Goal: Information Seeking & Learning: Learn about a topic

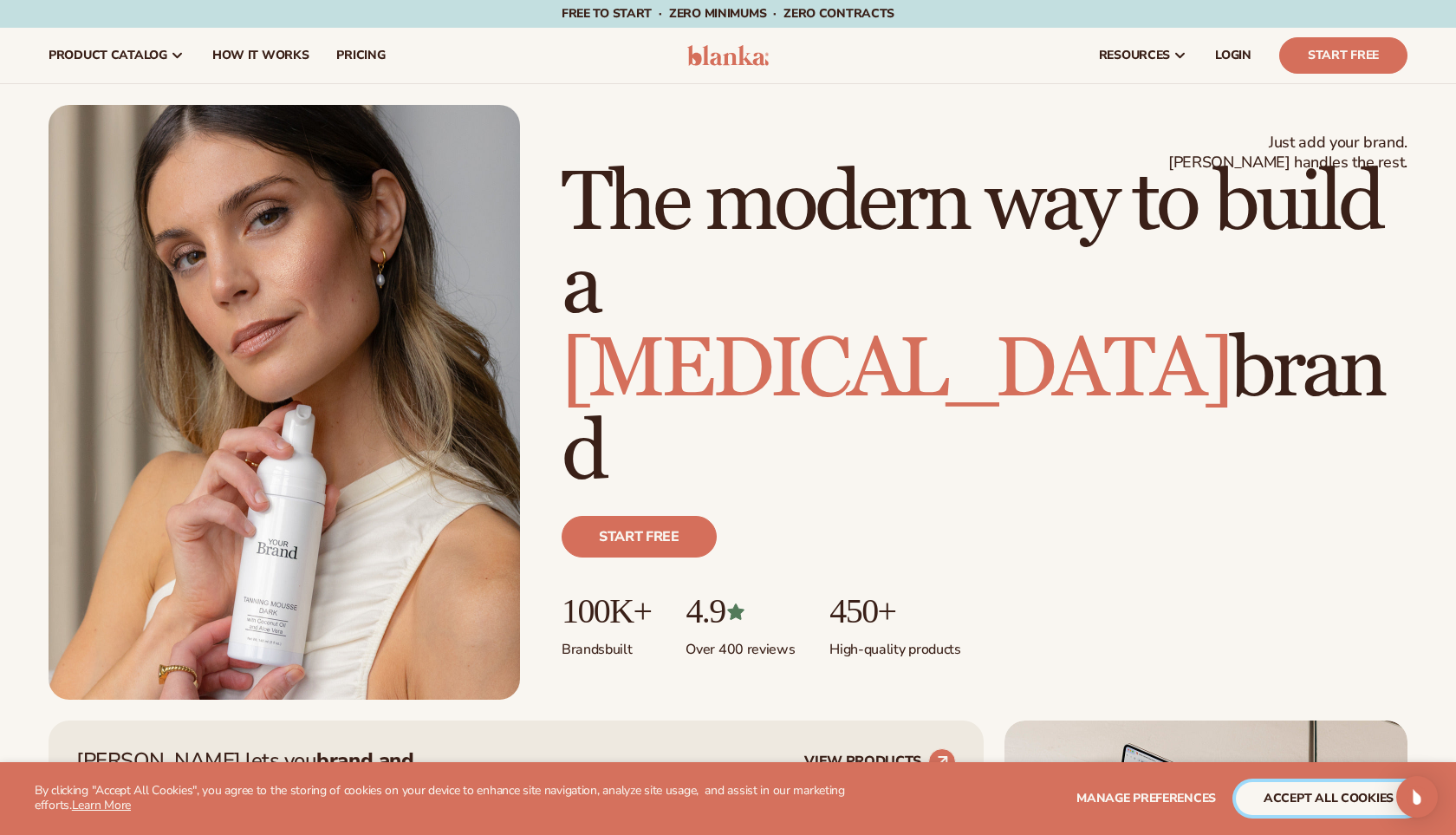
click at [1277, 793] on button "accept all cookies" at bounding box center [1328, 799] width 185 height 33
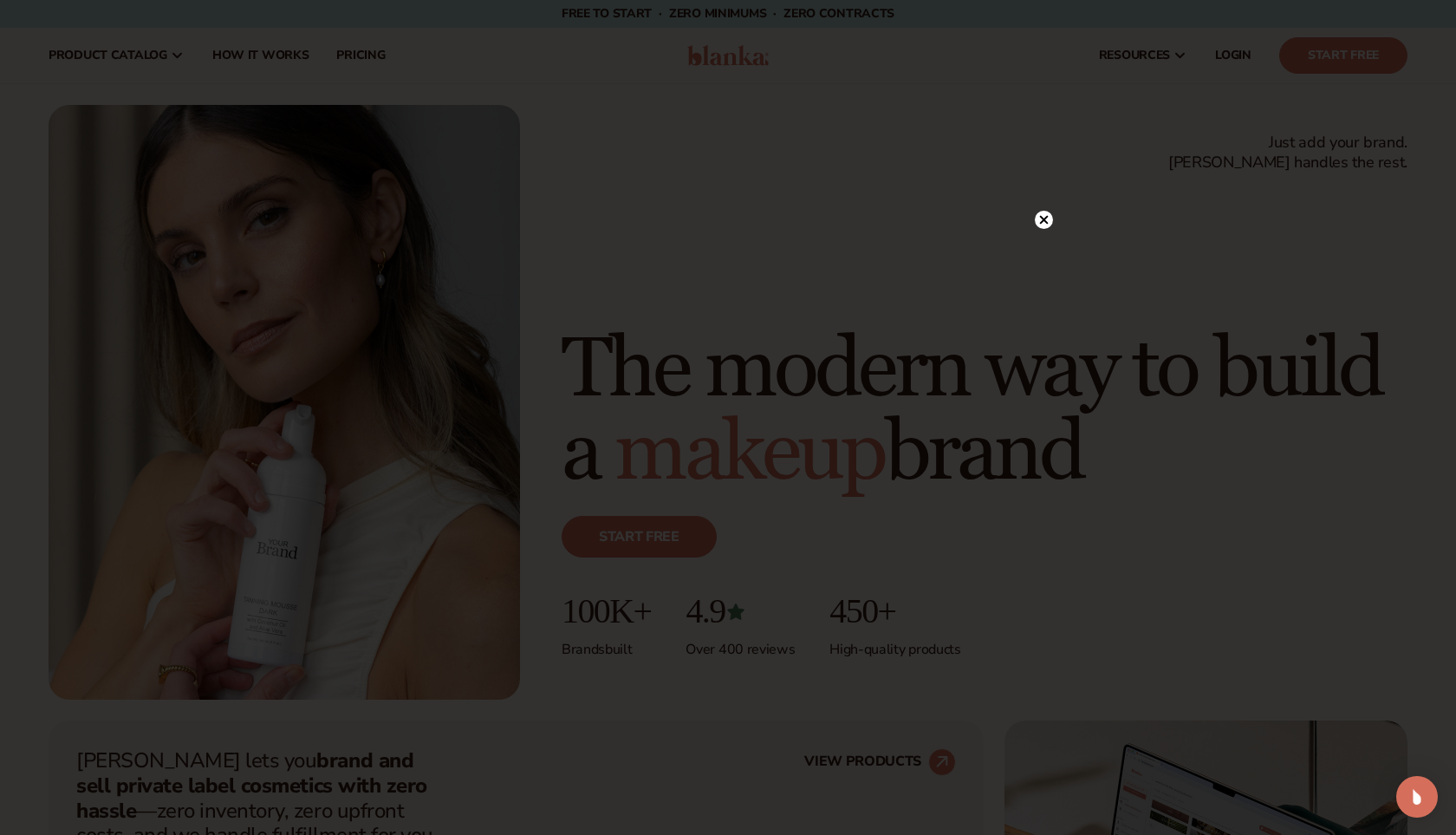
click at [1045, 212] on circle at bounding box center [1044, 220] width 18 height 18
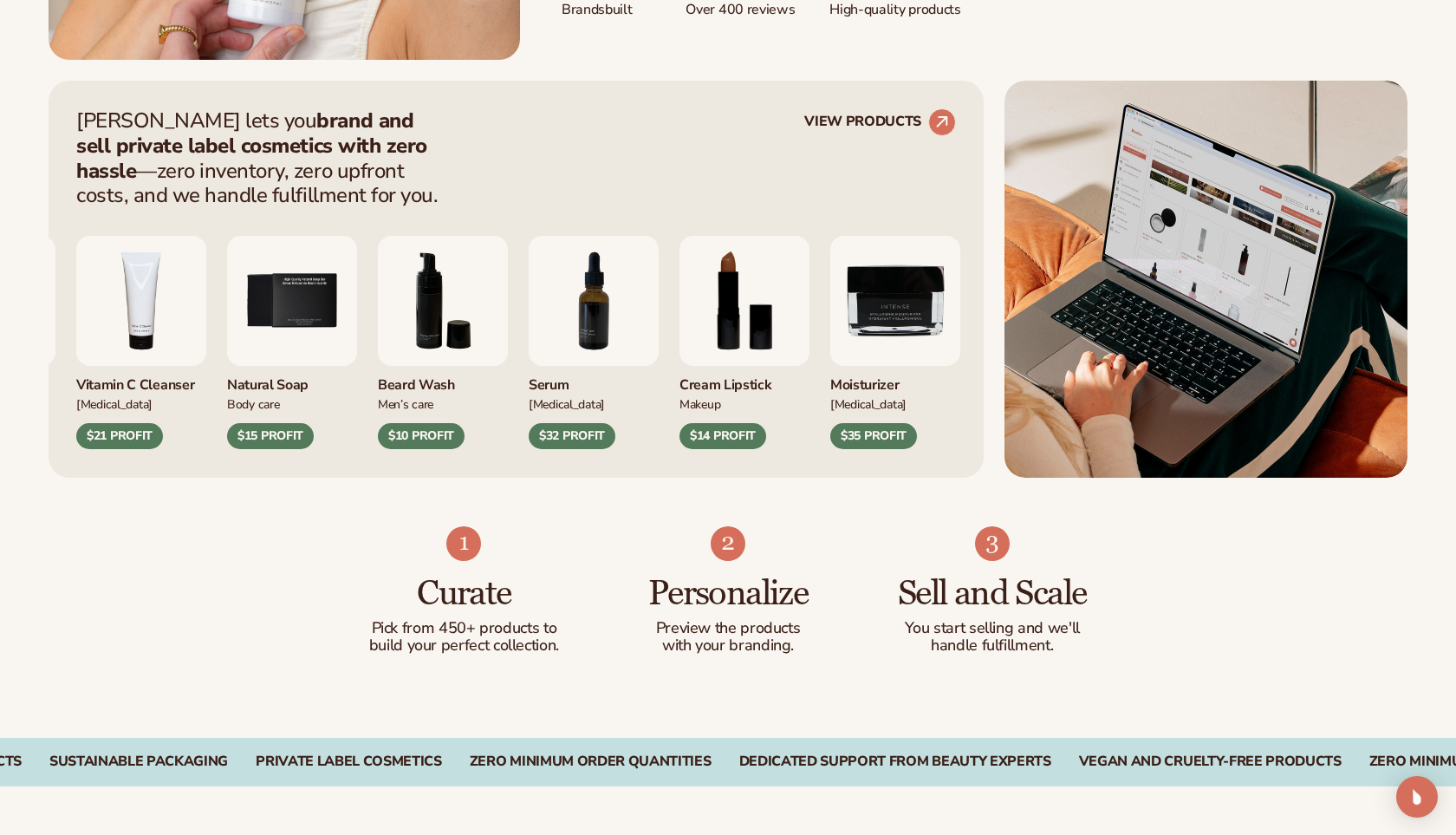
scroll to position [643, 0]
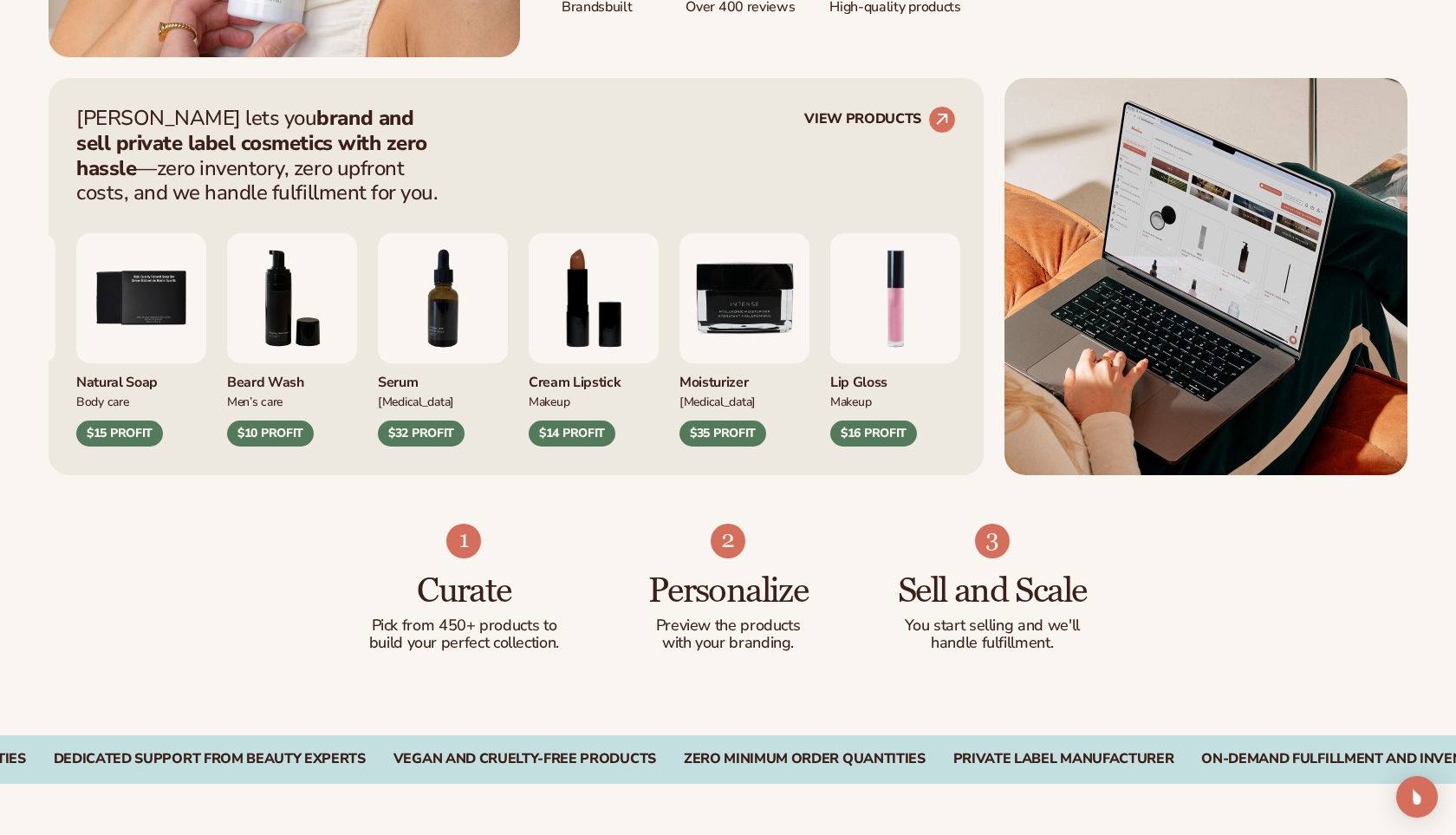
click at [659, 306] on img "8 / 9" at bounding box center [593, 299] width 130 height 130
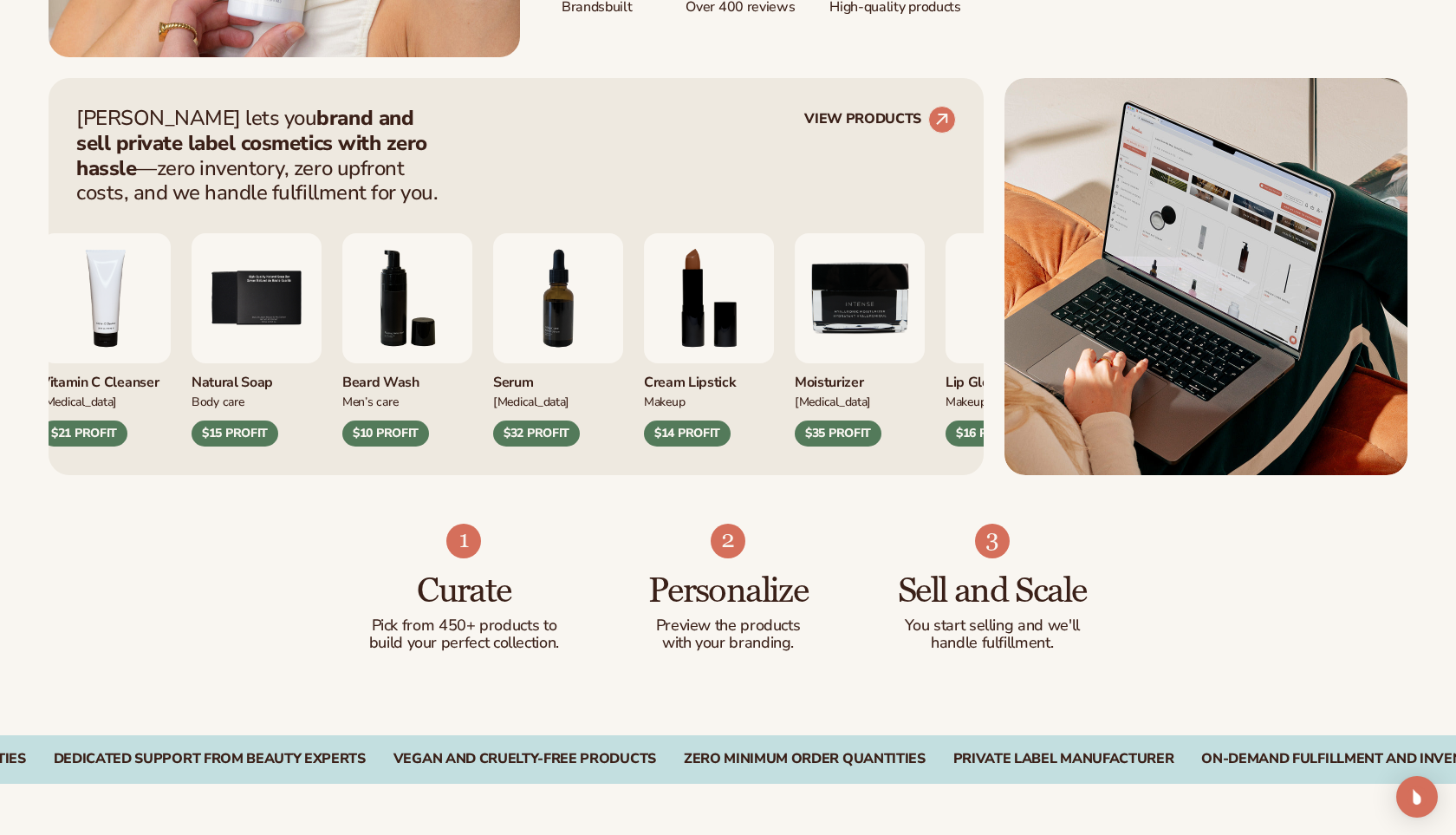
click at [692, 359] on img "8 / 9" at bounding box center [709, 299] width 130 height 130
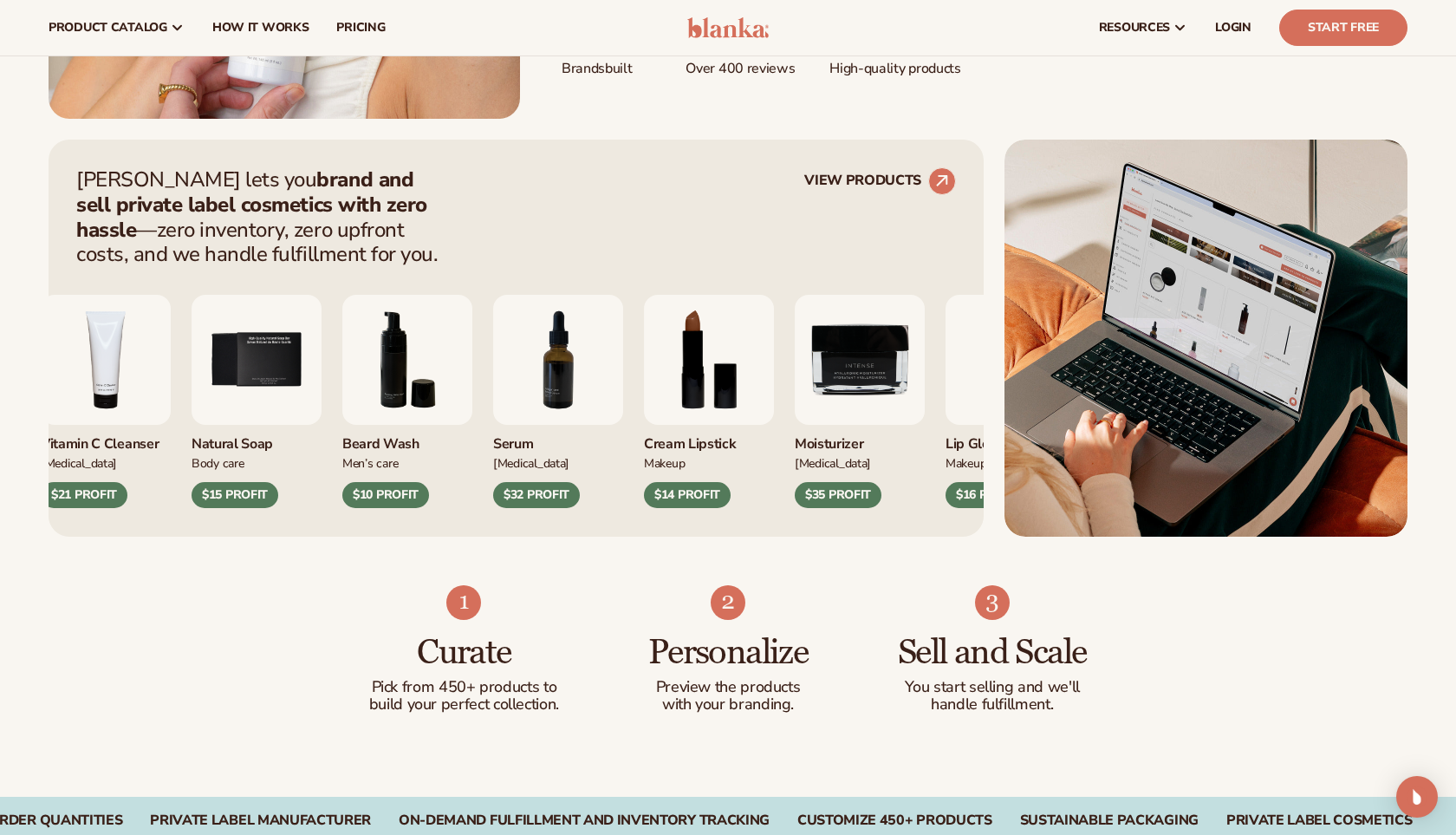
scroll to position [0, 0]
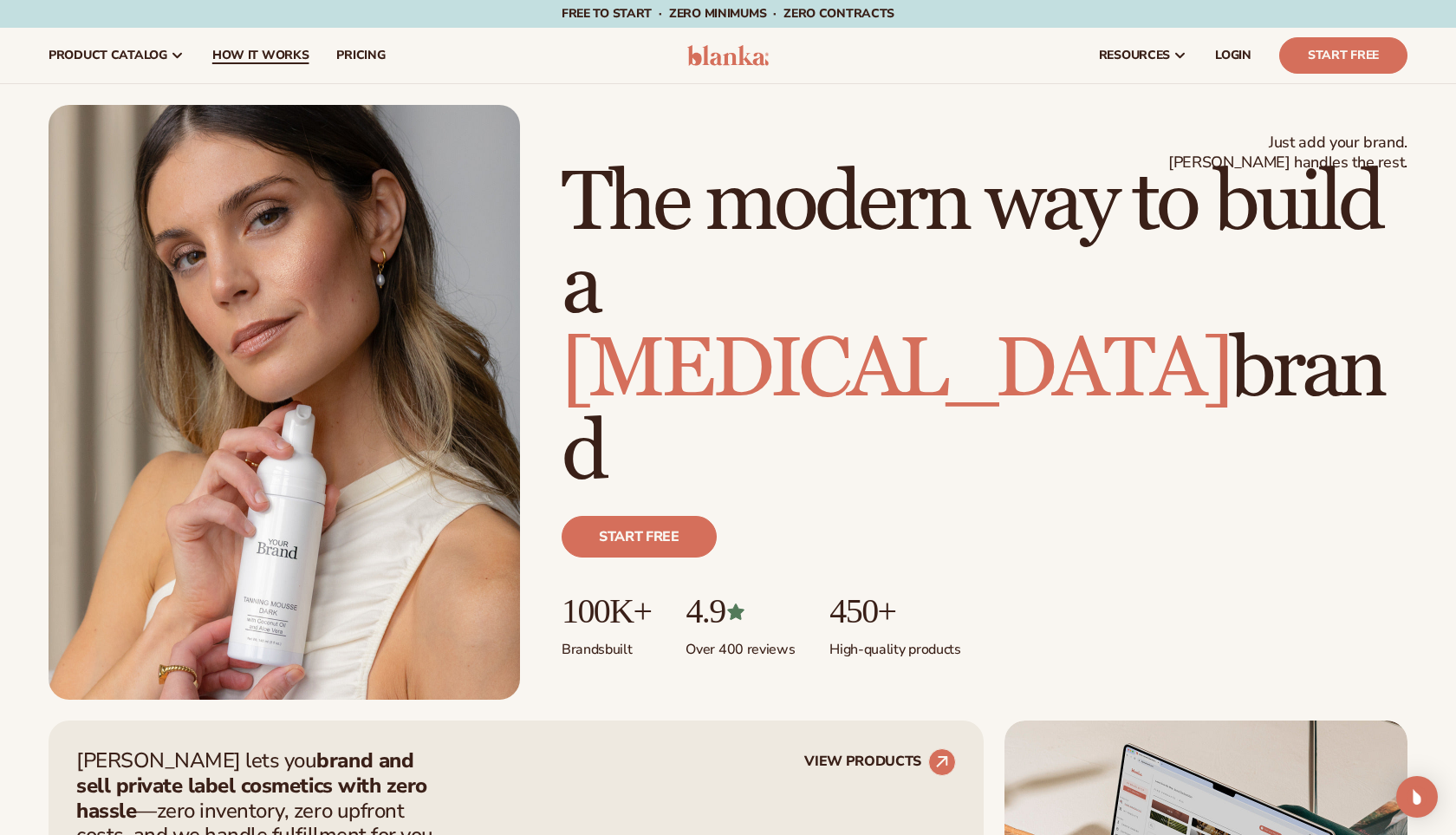
click at [252, 55] on span "How It Works" at bounding box center [261, 55] width 97 height 14
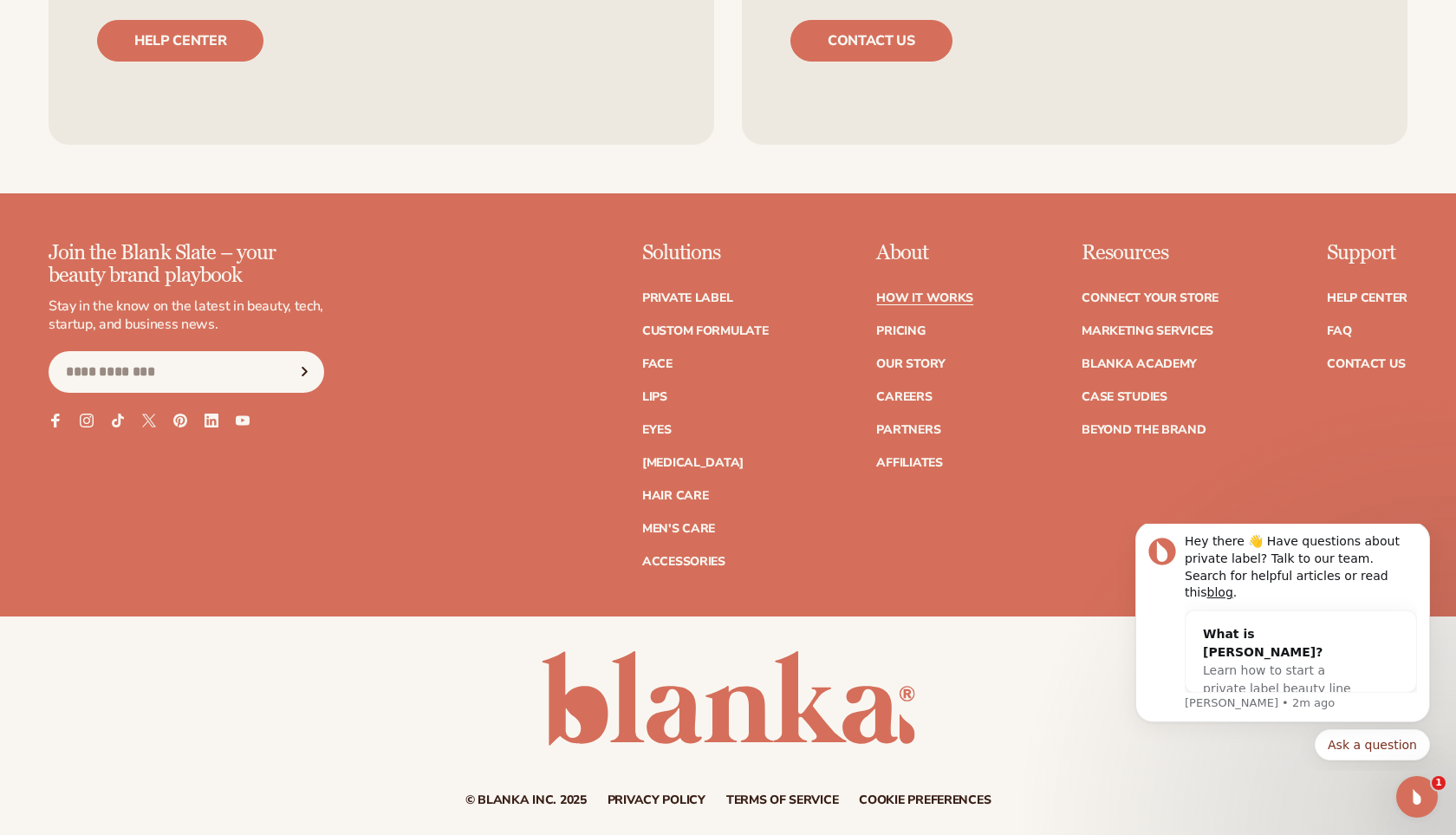
scroll to position [4169, 0]
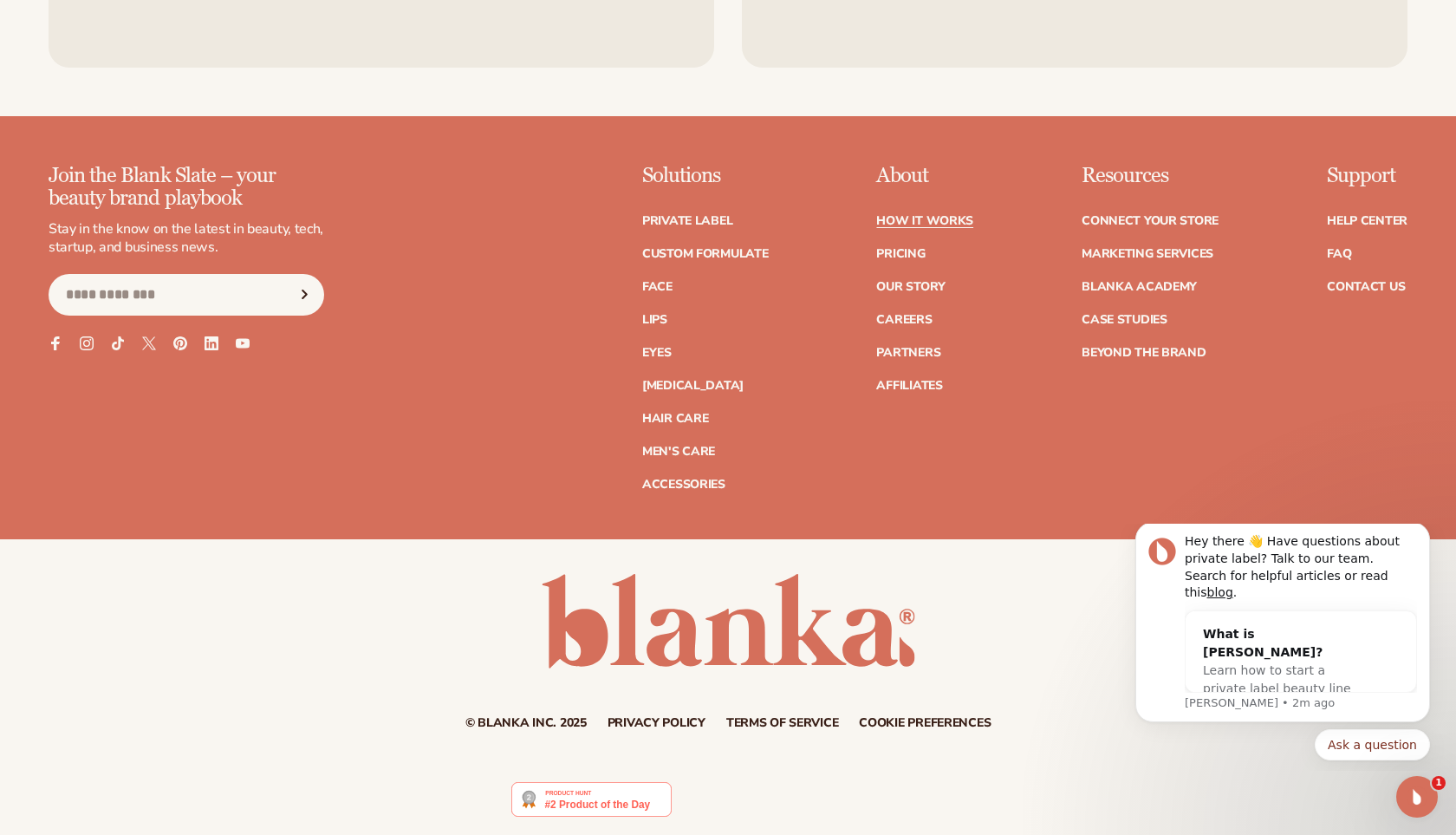
drag, startPoint x: 1013, startPoint y: 726, endPoint x: 549, endPoint y: 485, distance: 522.9
click at [549, 485] on footer "Join the Blank Slate – your beauty brand playbook Stay in the know on the lates…" at bounding box center [728, 440] width 1456 height 648
click at [380, 580] on div "© Blanka Inc. 2025 Privacy policy Terms of service Contact information Cookie p…" at bounding box center [728, 651] width 1456 height 155
click at [519, 725] on small "© Blanka Inc. 2025" at bounding box center [526, 723] width 121 height 17
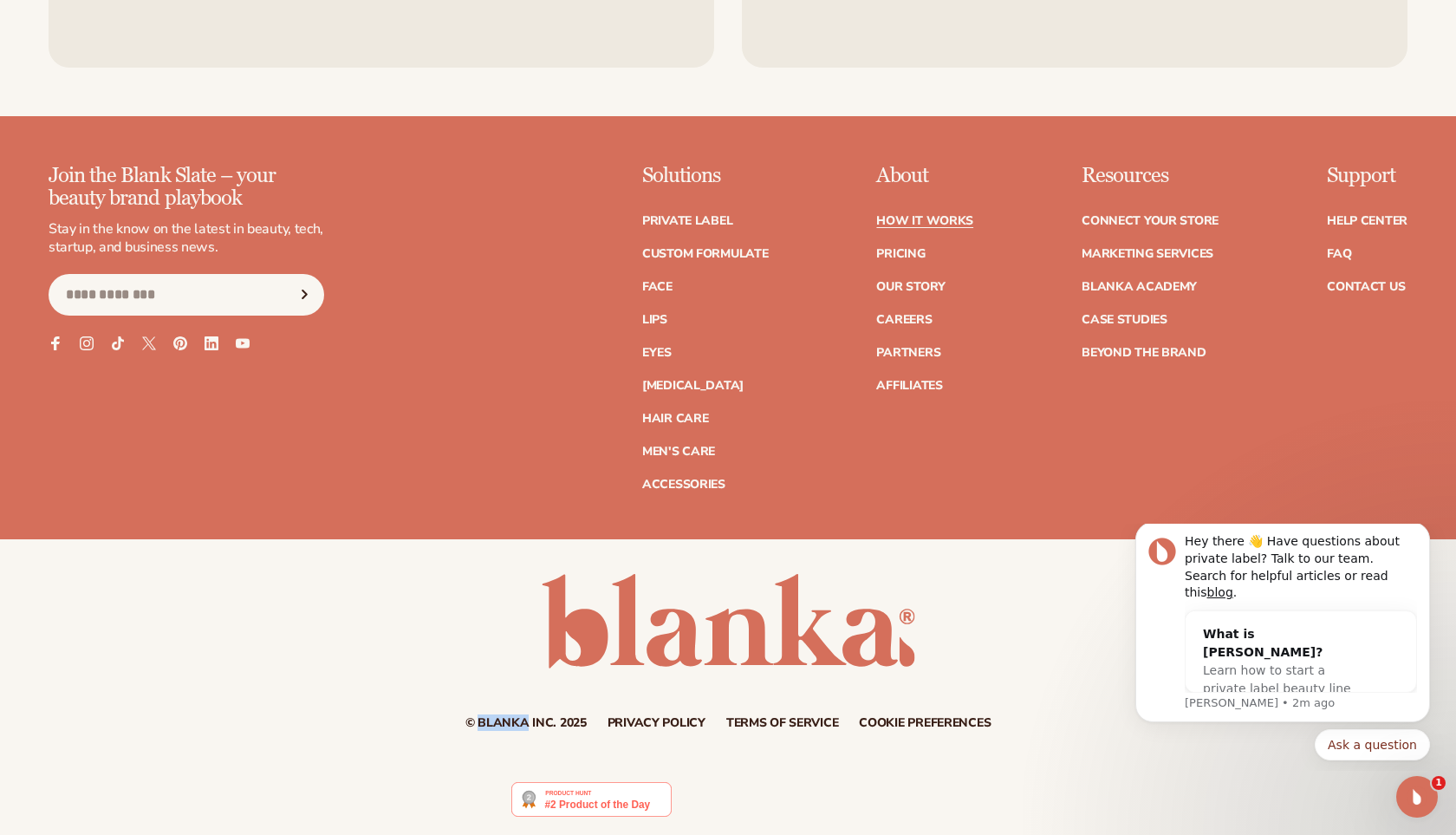
click at [519, 725] on small "© Blanka Inc. 2025" at bounding box center [526, 723] width 121 height 17
click at [1431, 538] on button "Dismiss notification" at bounding box center [1425, 528] width 23 height 23
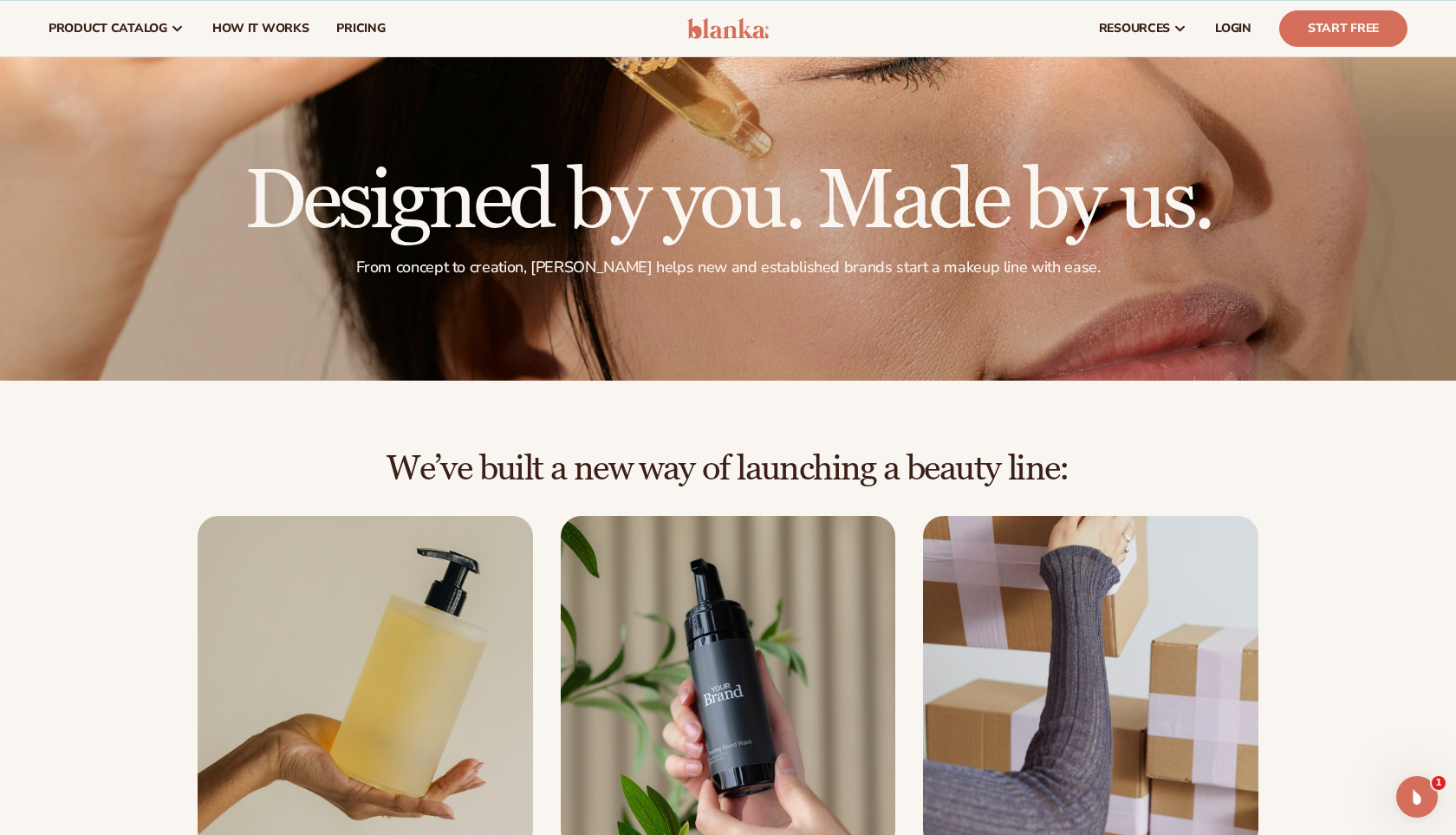
scroll to position [0, 0]
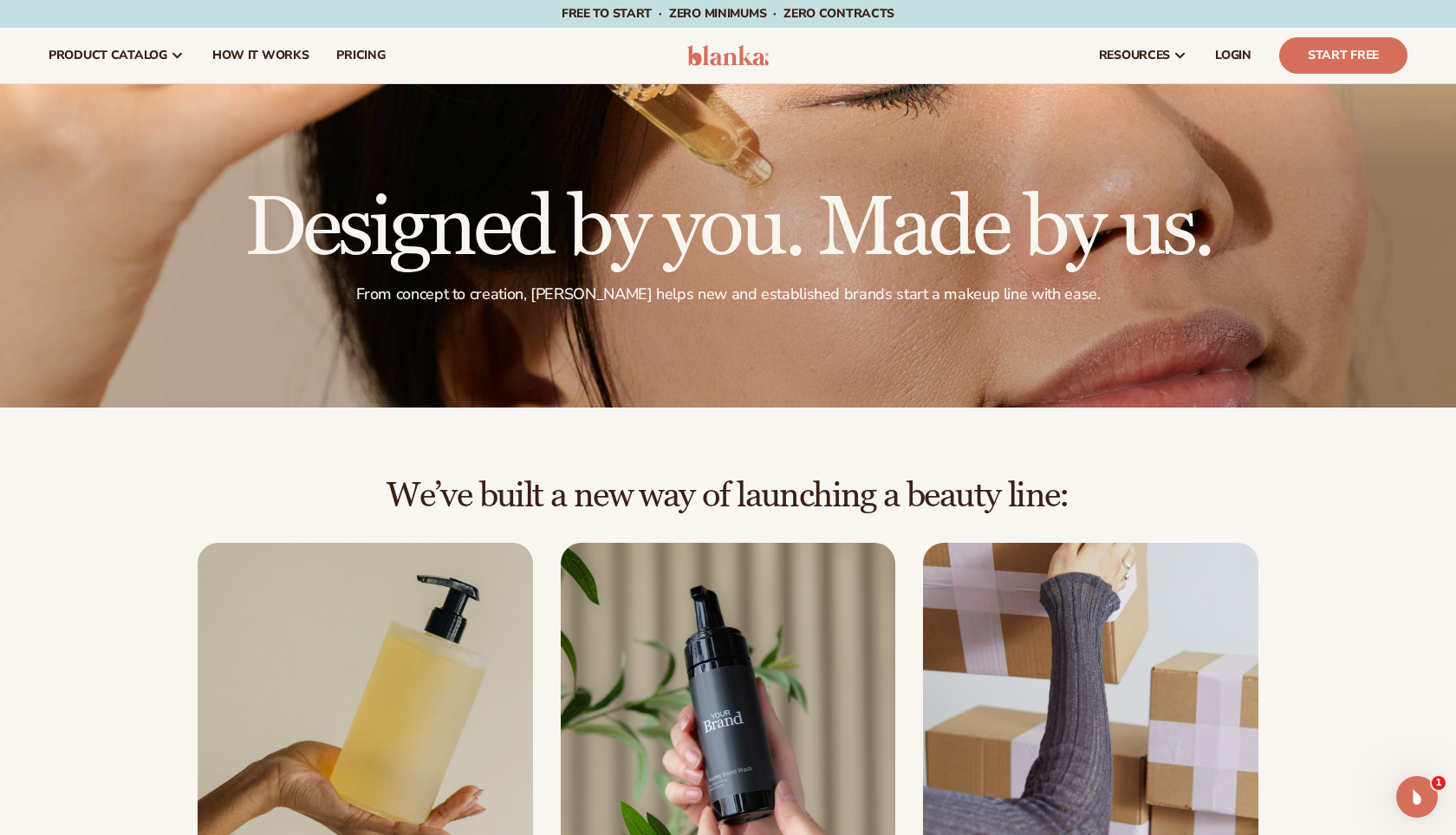
click at [921, 240] on h1 "Designed by you. Made by us." at bounding box center [728, 228] width 968 height 83
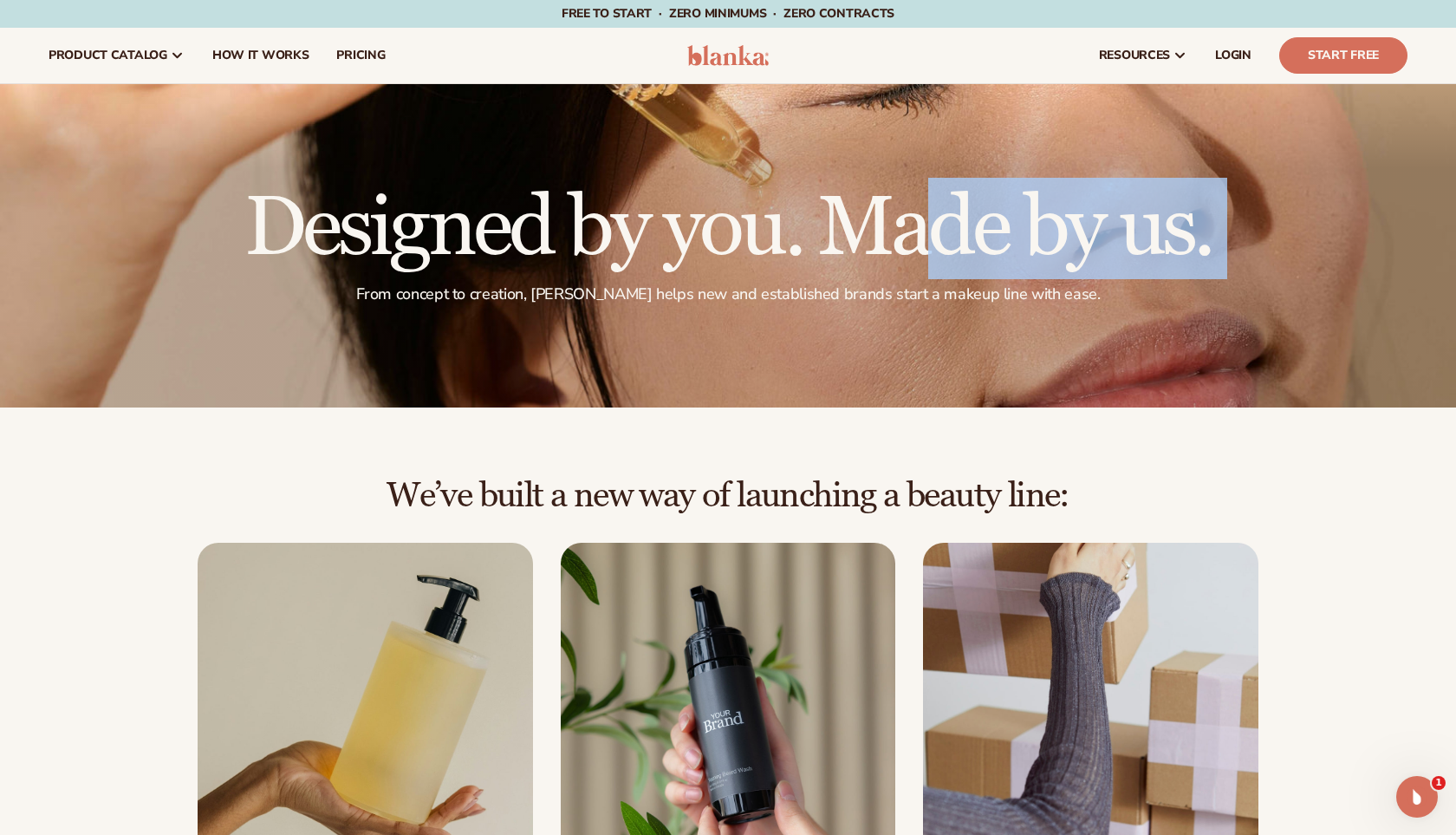
click at [921, 240] on h1 "Designed by you. Made by us." at bounding box center [728, 228] width 968 height 83
click at [790, 283] on div "From concept to creation, [PERSON_NAME] helps new and established brands start …" at bounding box center [728, 287] width 968 height 34
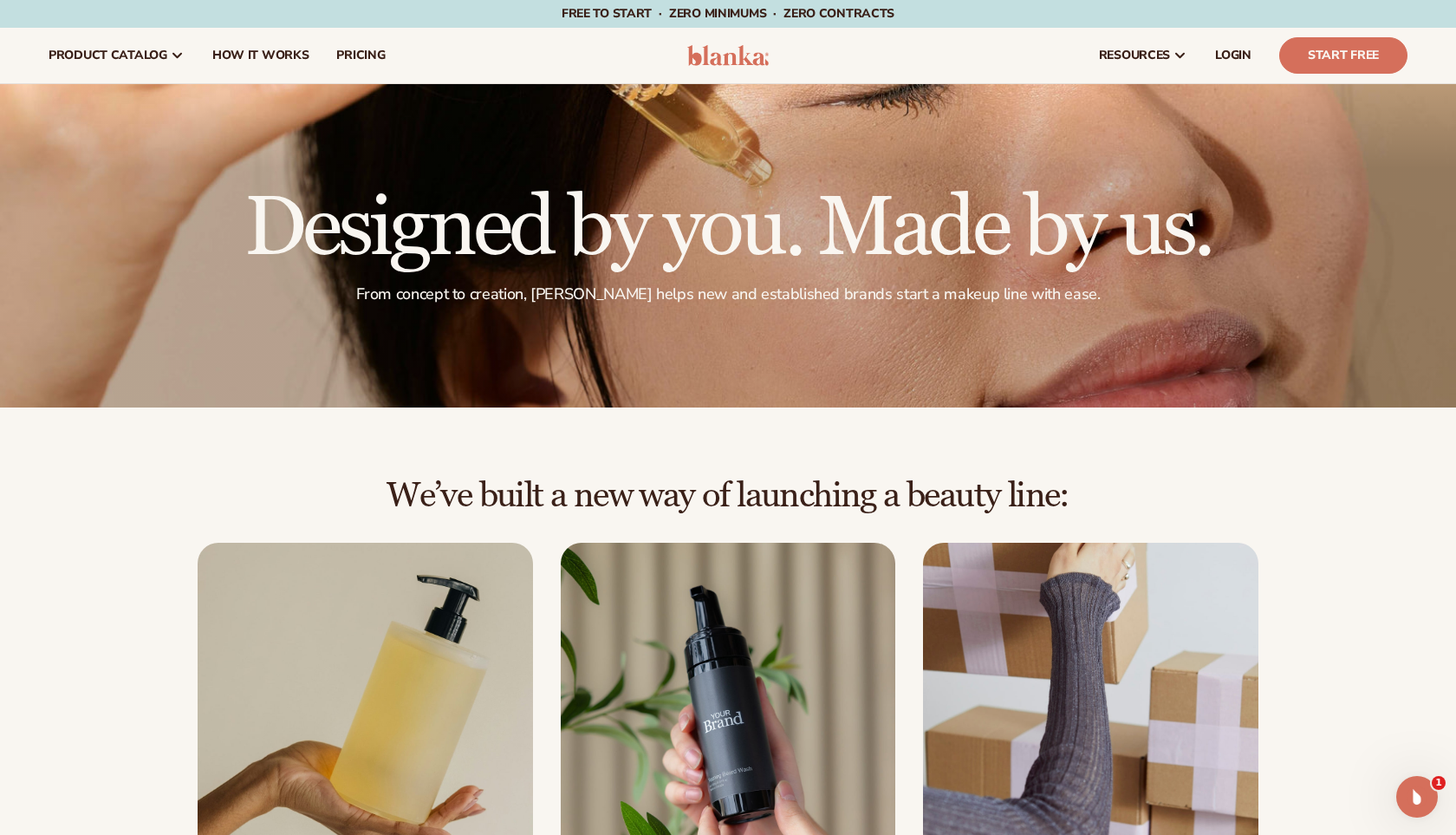
click at [642, 493] on h2 "We’ve built a new way of launching a beauty line:" at bounding box center [728, 495] width 1359 height 38
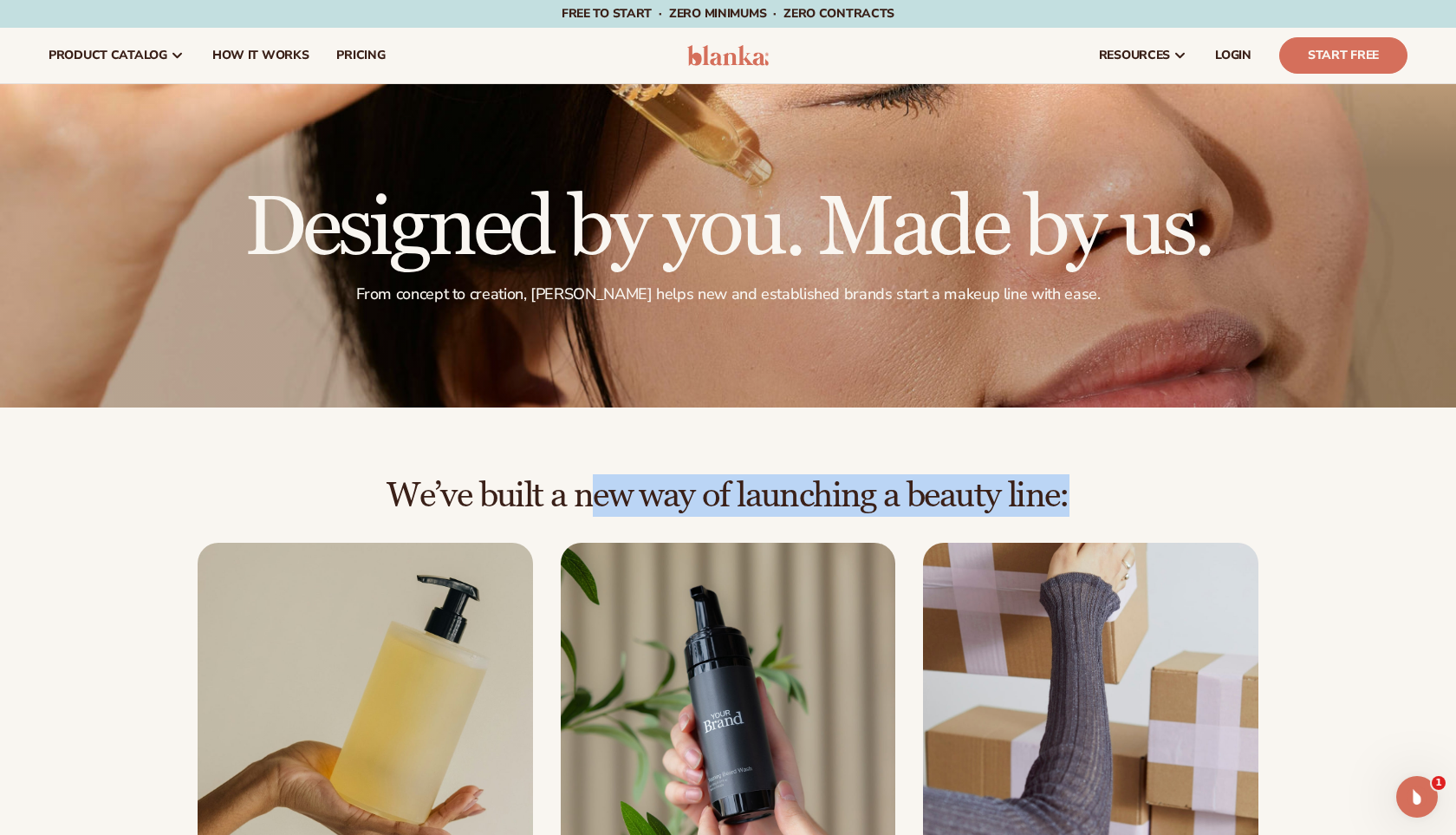
click at [642, 493] on h2 "We’ve built a new way of launching a beauty line:" at bounding box center [728, 495] width 1359 height 38
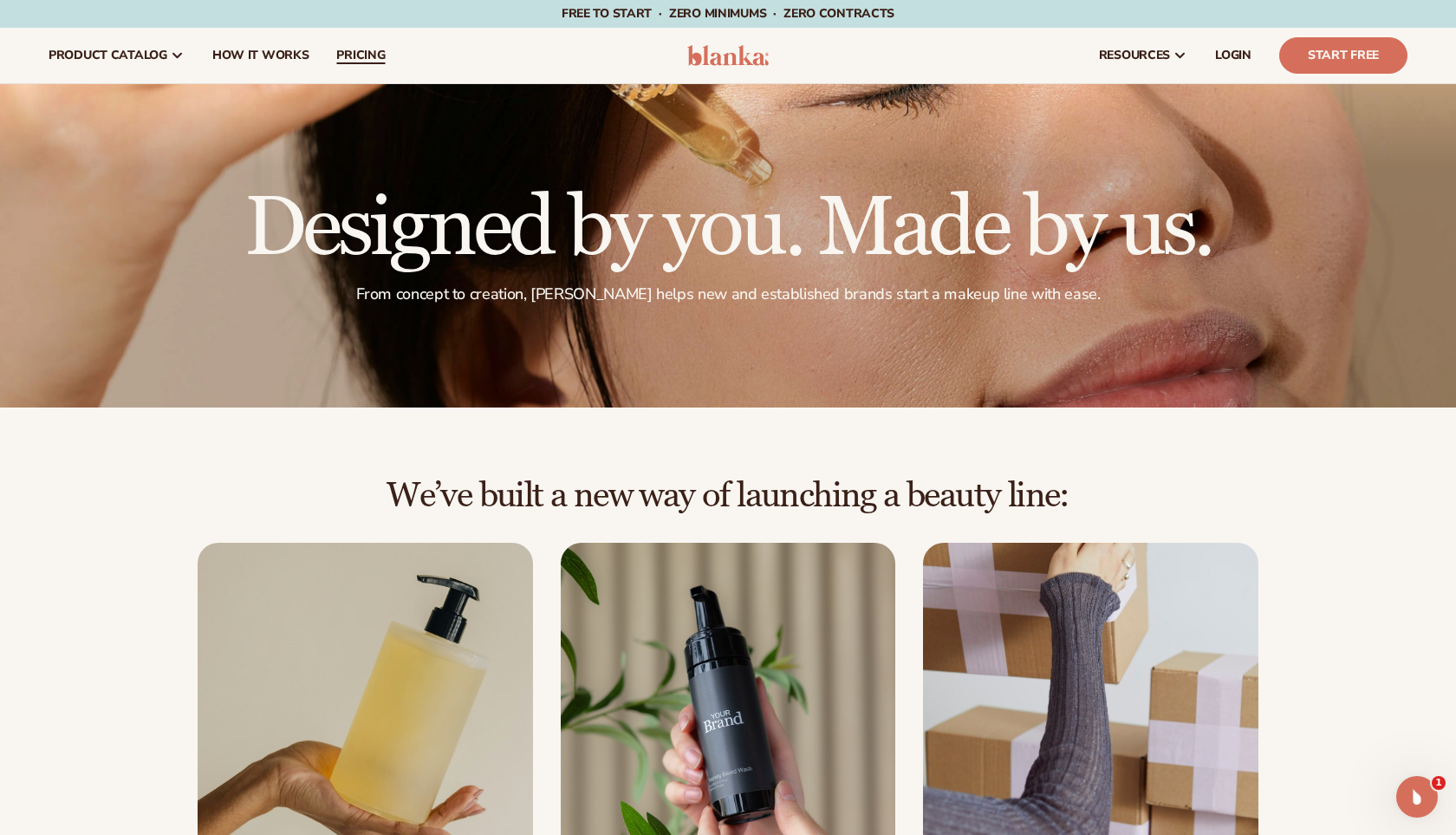
click at [364, 46] on link "pricing" at bounding box center [360, 55] width 76 height 55
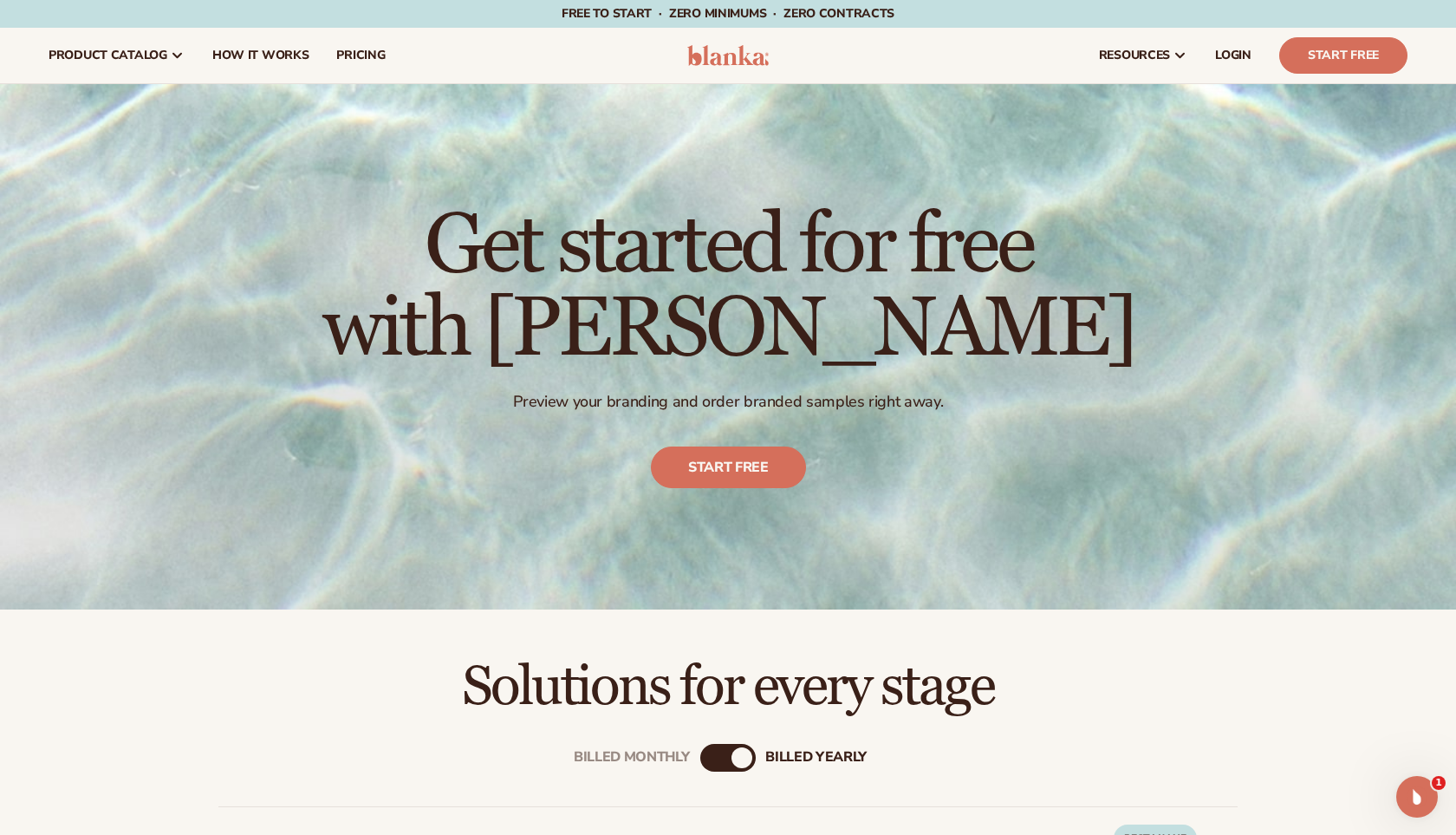
click at [735, 758] on div "billed Yearly" at bounding box center [742, 758] width 21 height 21
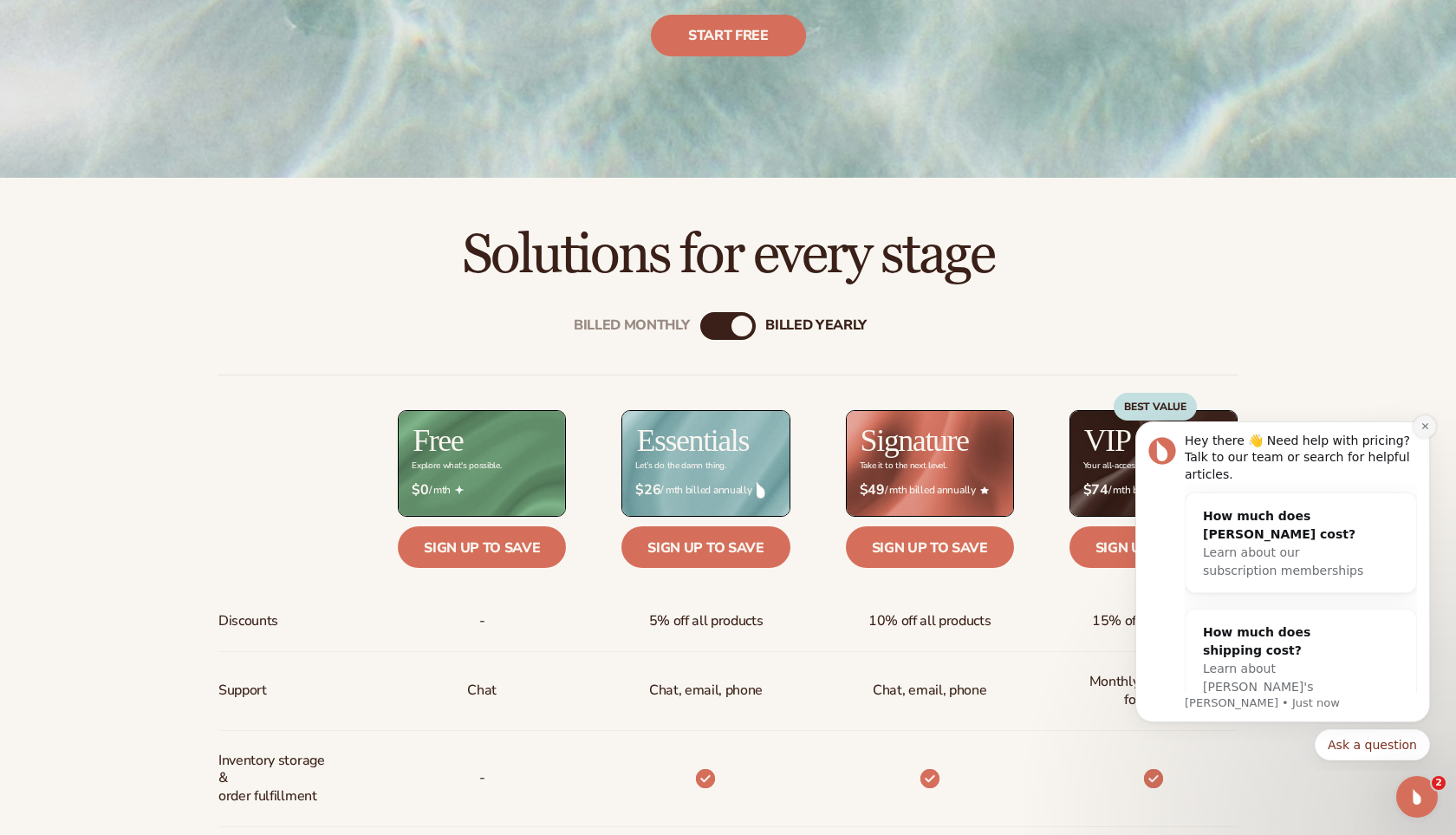
click at [1424, 431] on icon "Dismiss notification" at bounding box center [1425, 426] width 10 height 10
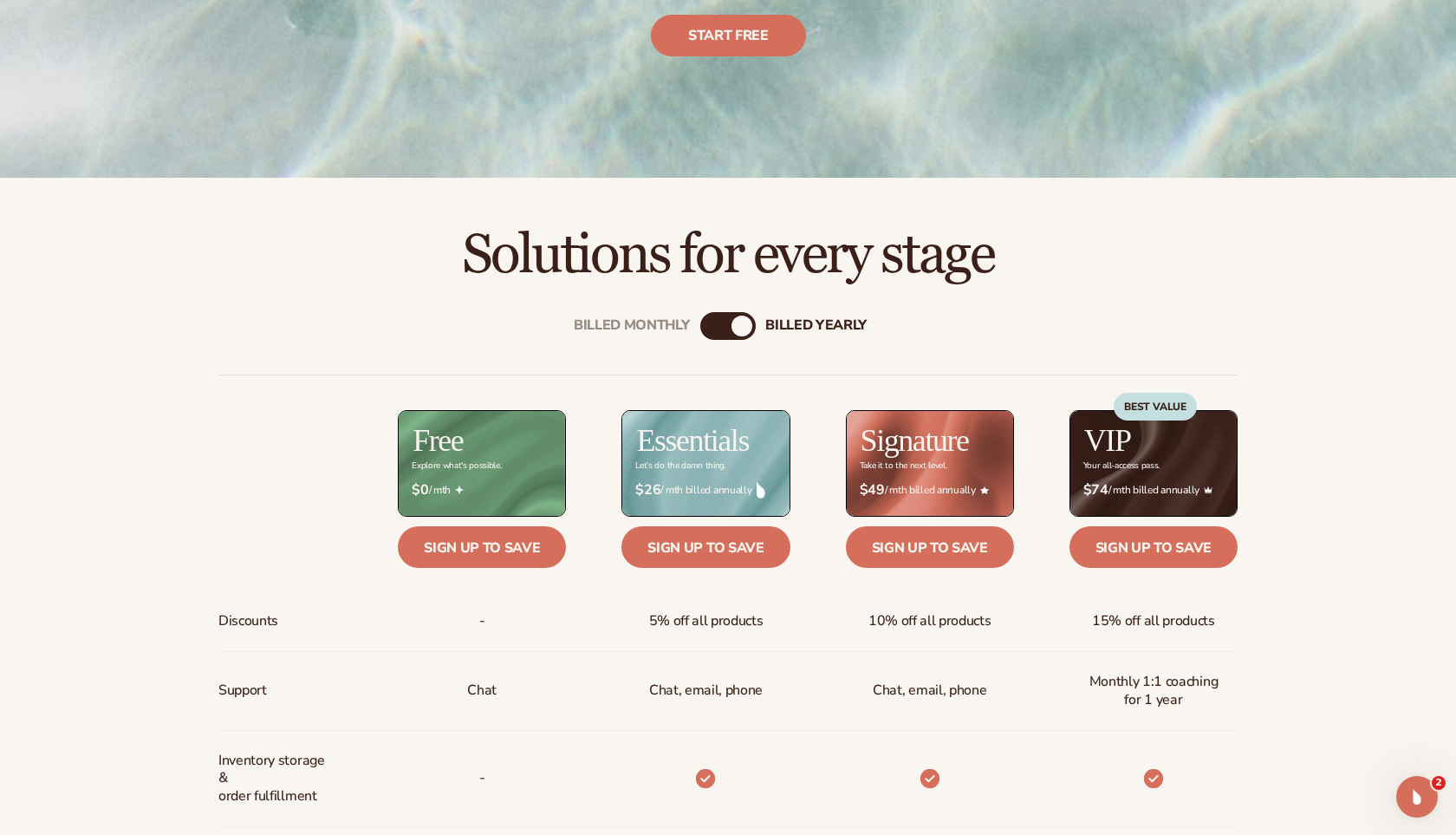
click at [747, 322] on div "billed Yearly" at bounding box center [742, 326] width 21 height 21
click at [715, 329] on div "Billed Monthly" at bounding box center [711, 326] width 21 height 21
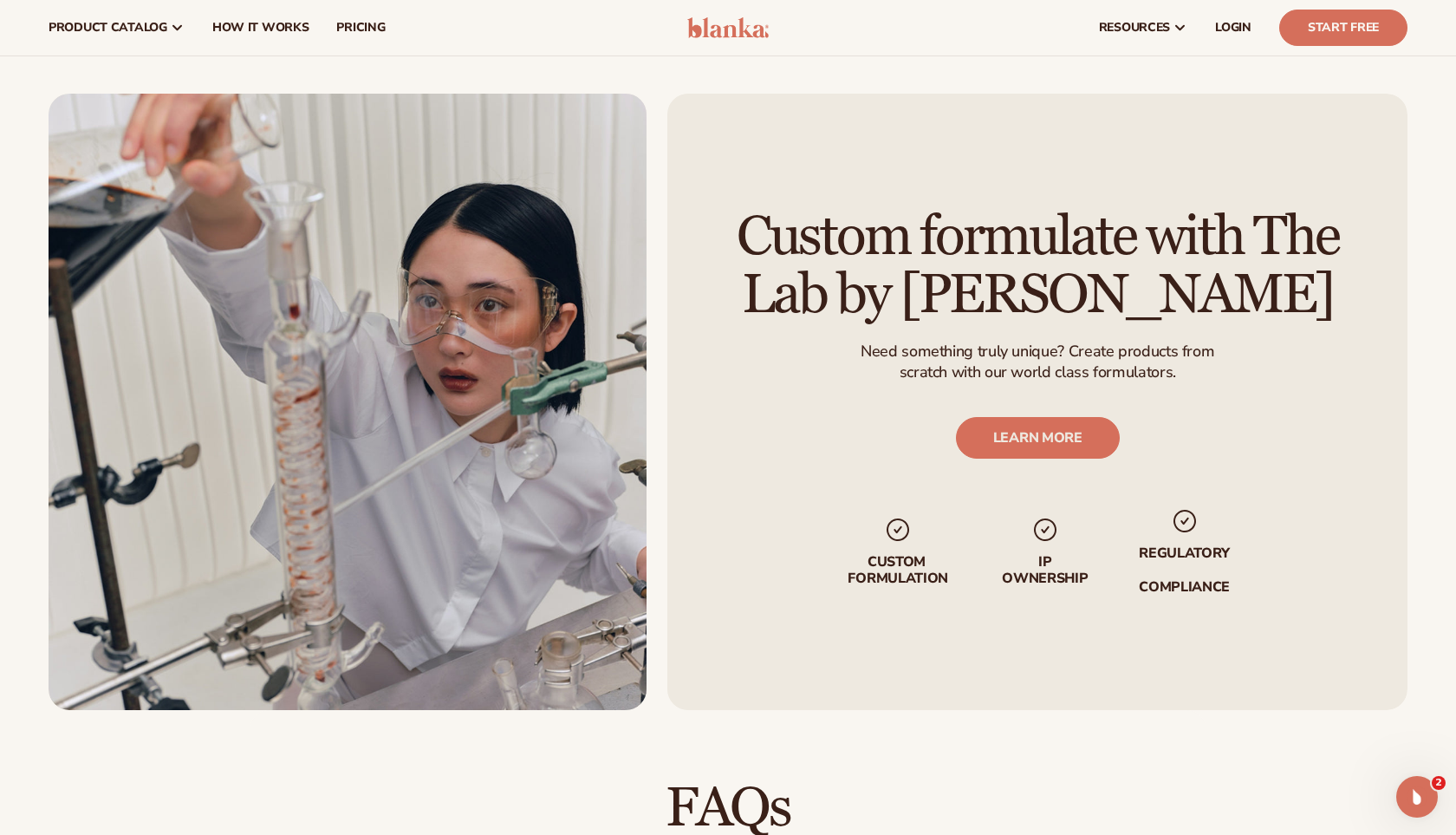
scroll to position [1821, 0]
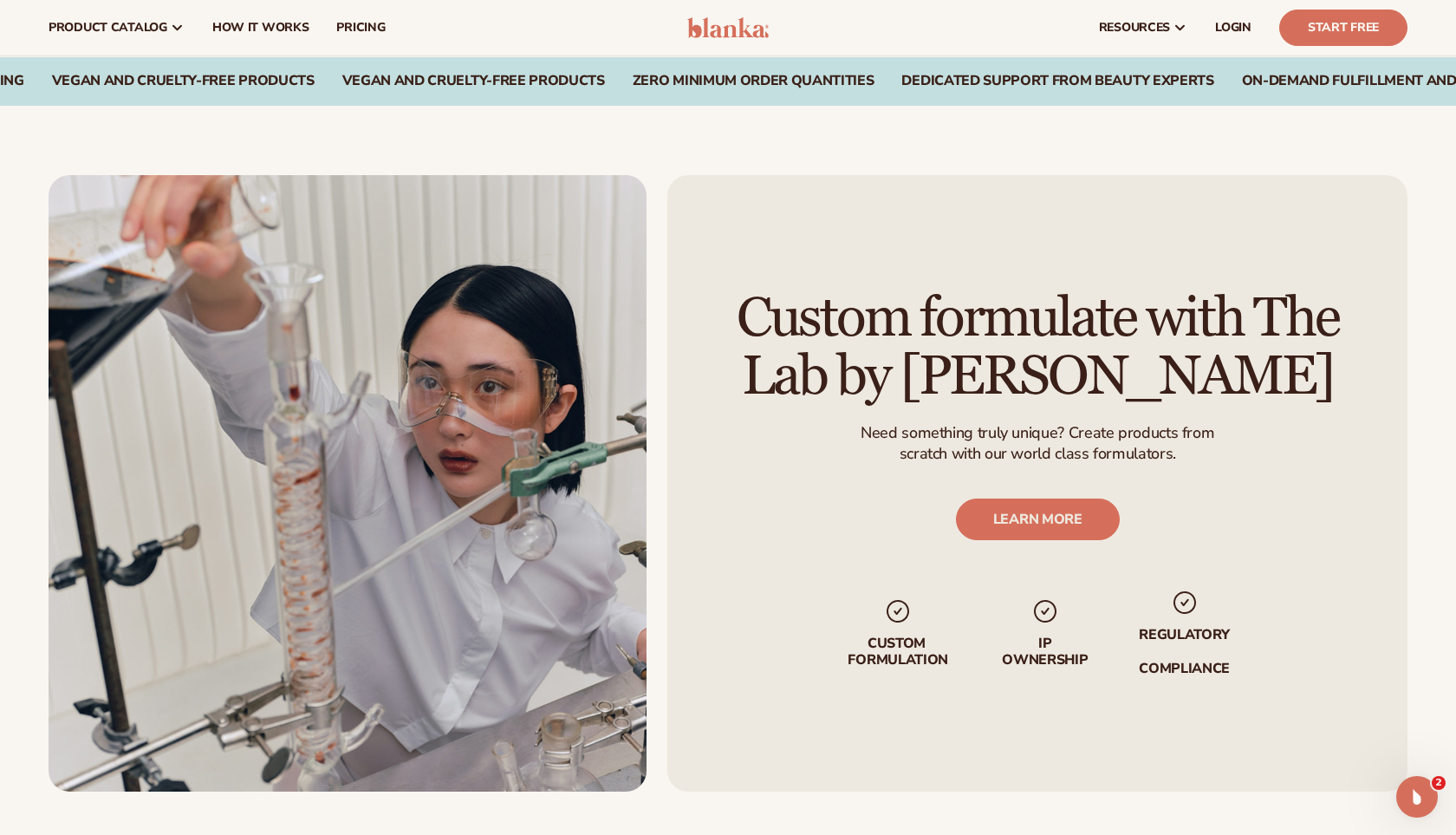
click at [1038, 327] on h2 "Custom formulate with The Lab by [PERSON_NAME]" at bounding box center [1037, 348] width 643 height 116
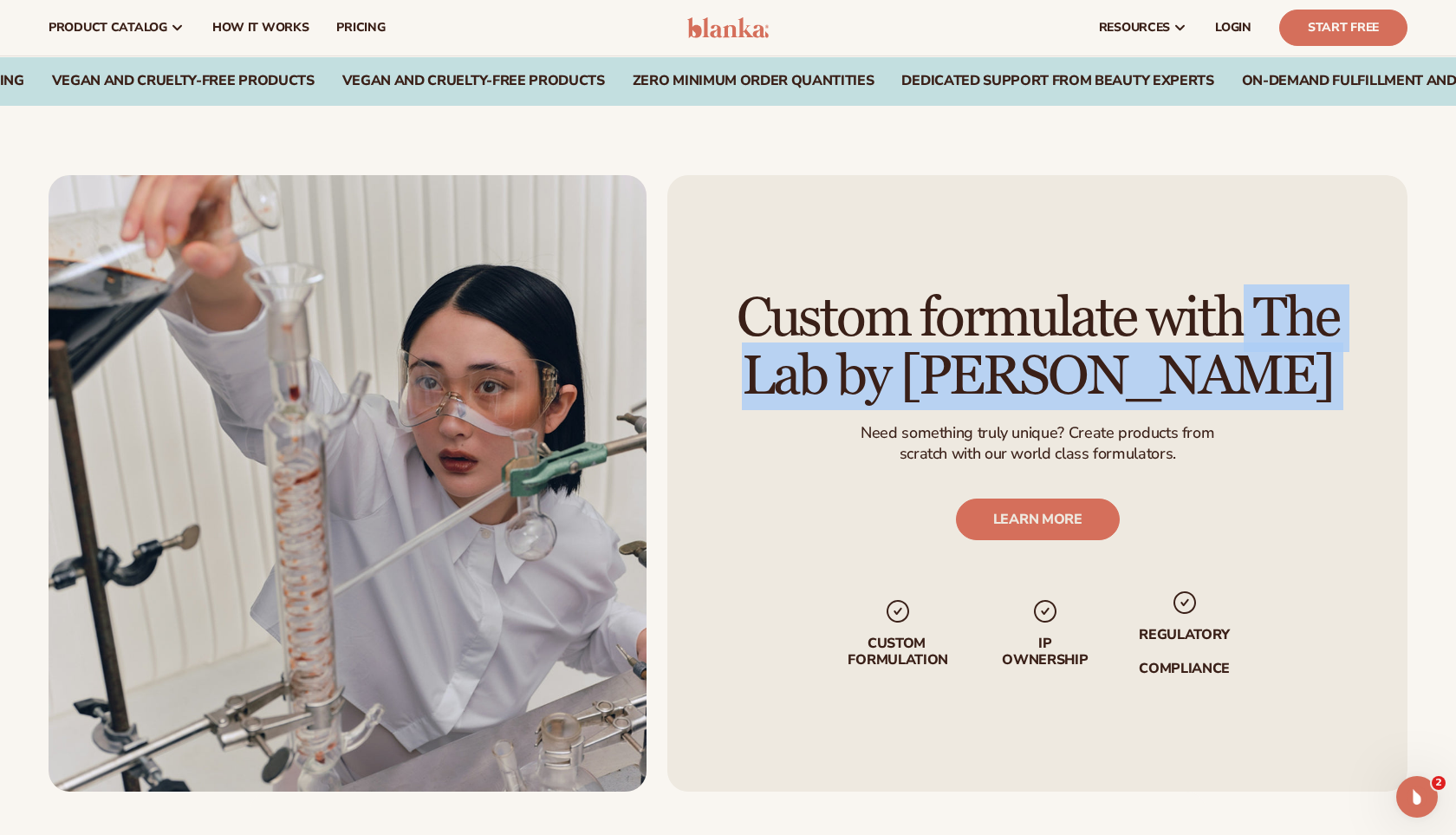
click at [1038, 327] on h2 "Custom formulate with The Lab by [PERSON_NAME]" at bounding box center [1037, 348] width 643 height 116
click at [1015, 438] on p "Need something truly unique? Create products from" at bounding box center [1037, 433] width 354 height 20
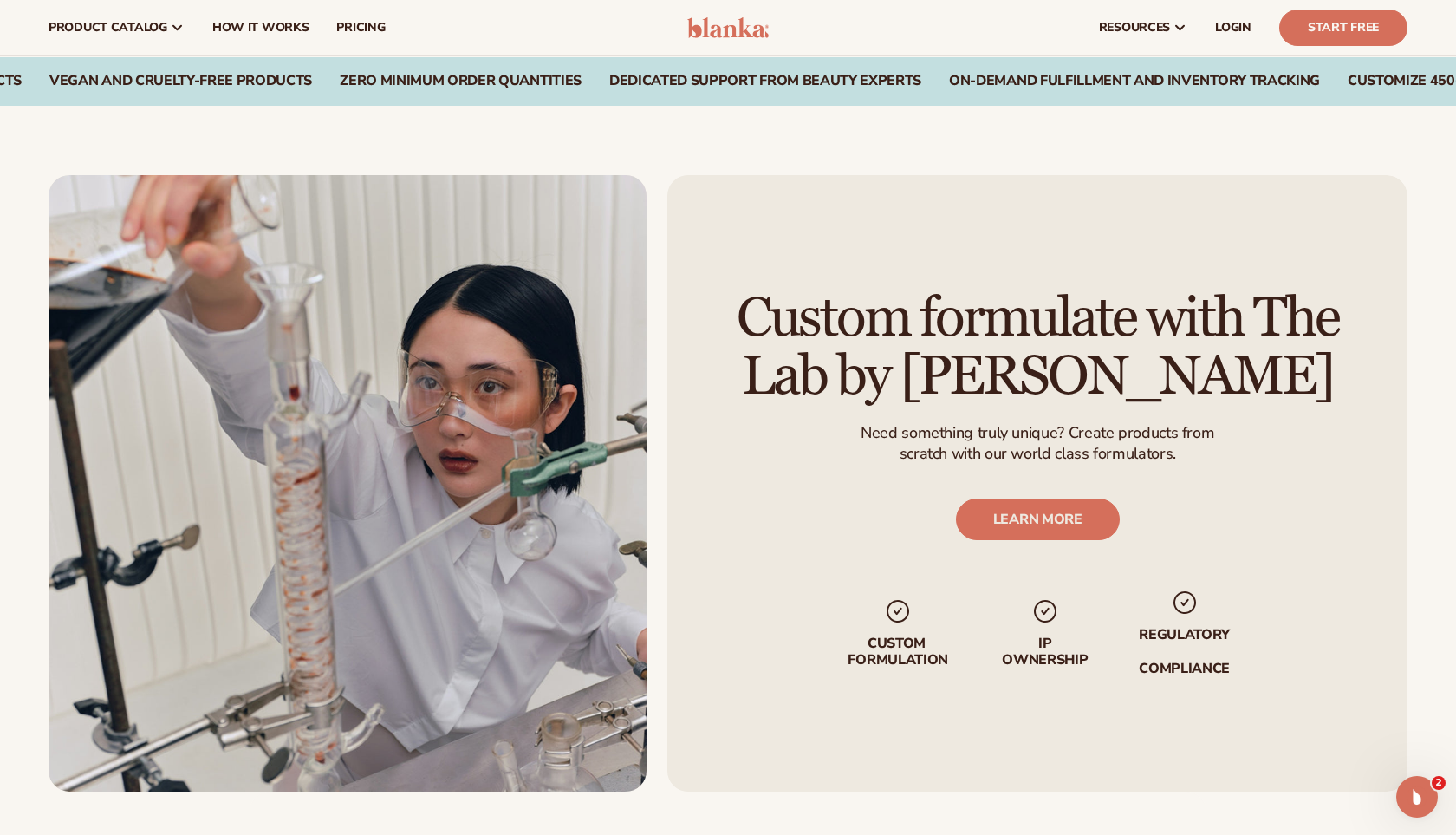
click at [1015, 438] on p "Need something truly unique? Create products from" at bounding box center [1037, 433] width 354 height 20
click at [1014, 460] on p "scratch with our world class formulators." at bounding box center [1037, 454] width 354 height 20
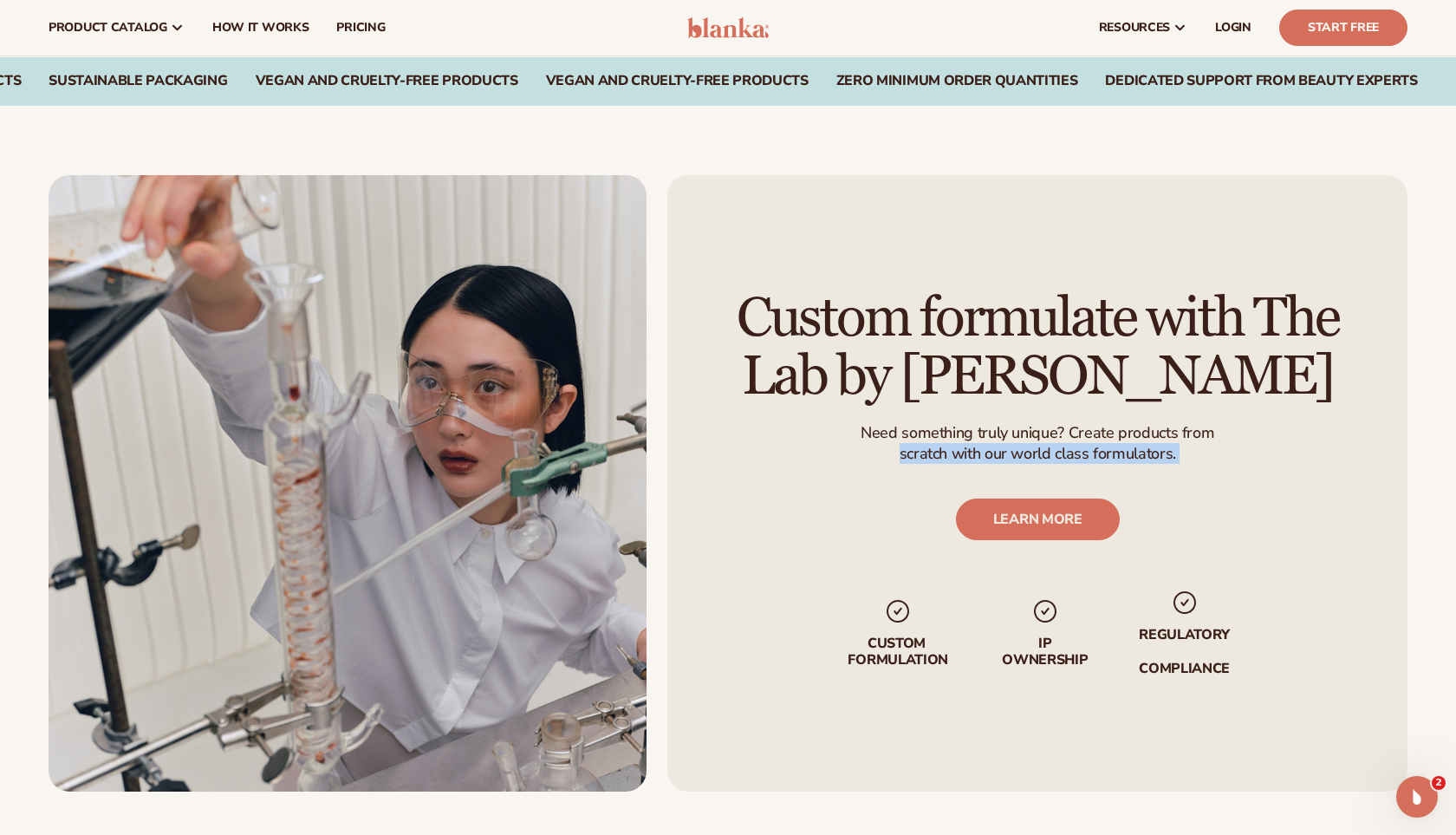
click at [1008, 345] on h2 "Custom formulate with The Lab by [PERSON_NAME]" at bounding box center [1037, 348] width 643 height 116
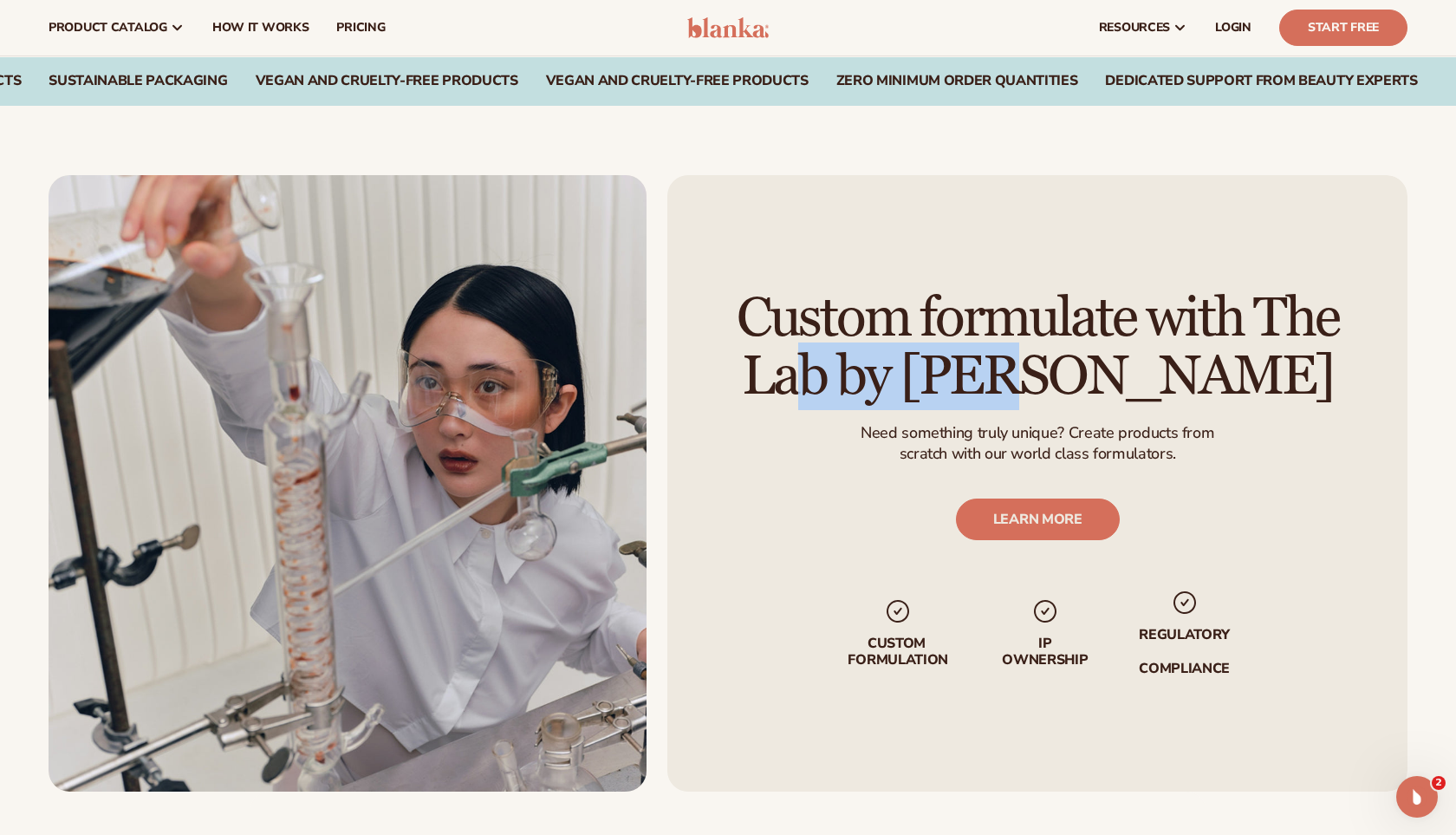
click at [1008, 345] on h2 "Custom formulate with The Lab by [PERSON_NAME]" at bounding box center [1037, 348] width 643 height 116
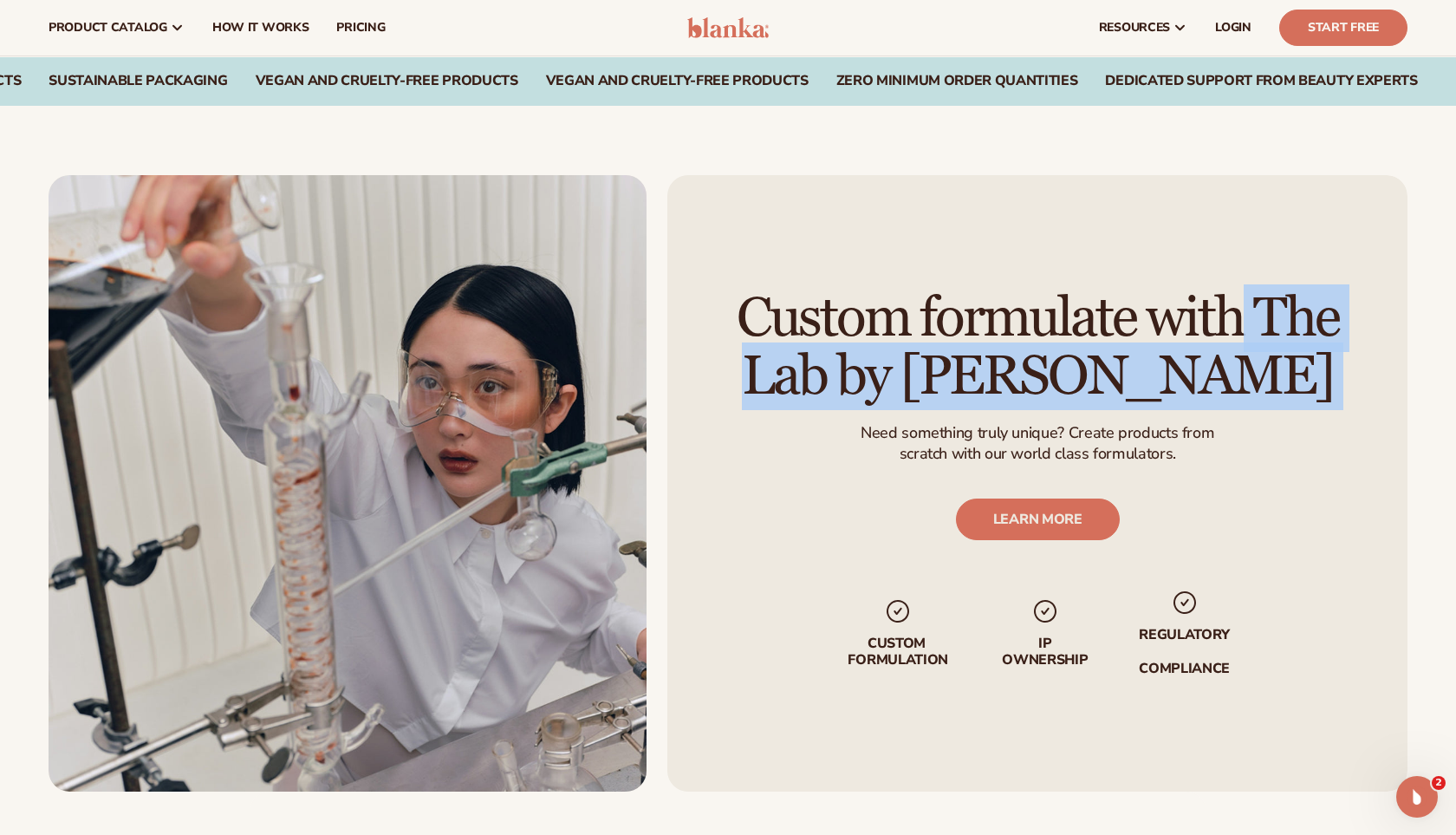
click at [1151, 456] on p "scratch with our world class formulators." at bounding box center [1037, 454] width 354 height 20
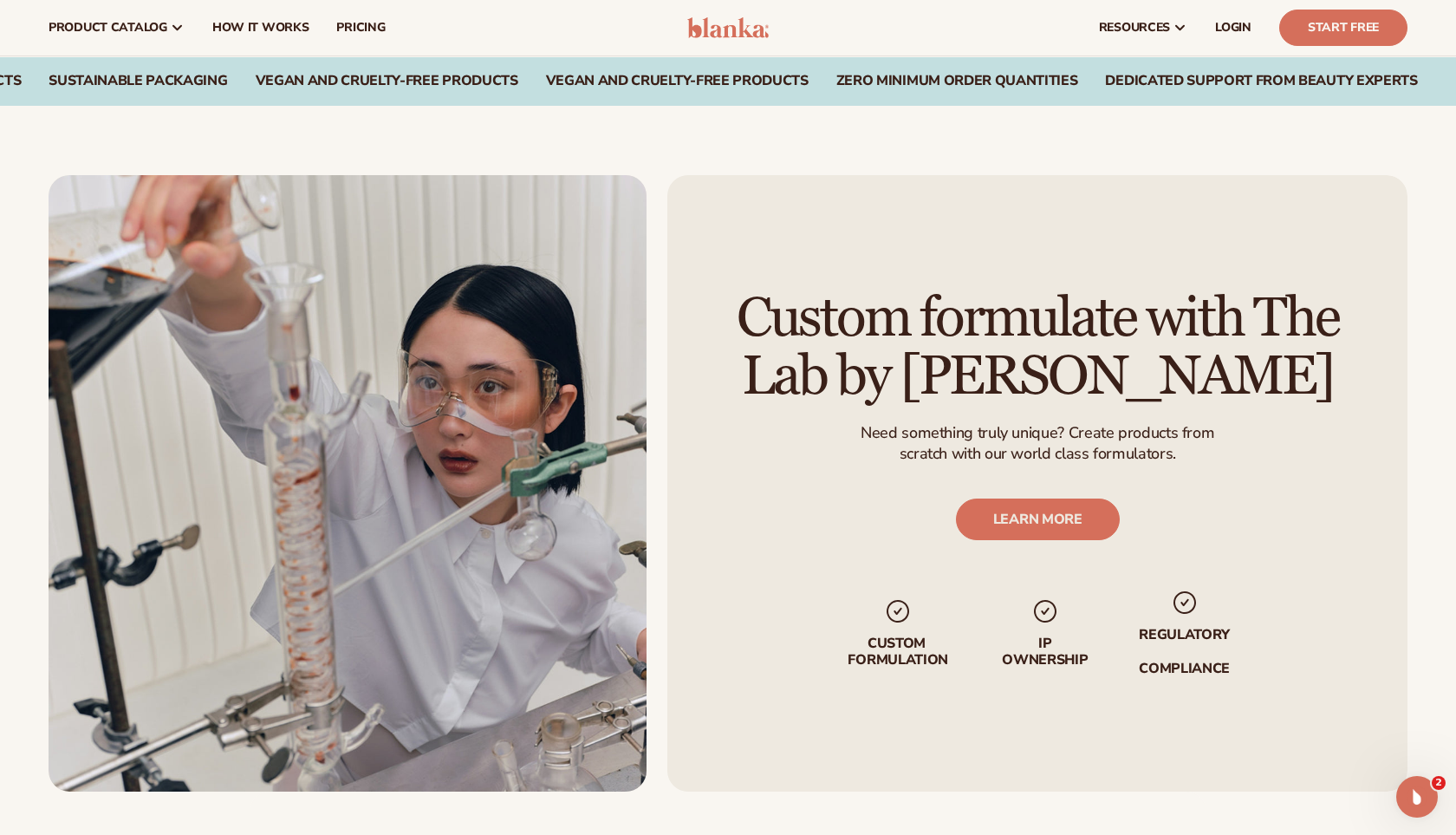
click at [1151, 456] on p "scratch with our world class formulators." at bounding box center [1037, 454] width 354 height 20
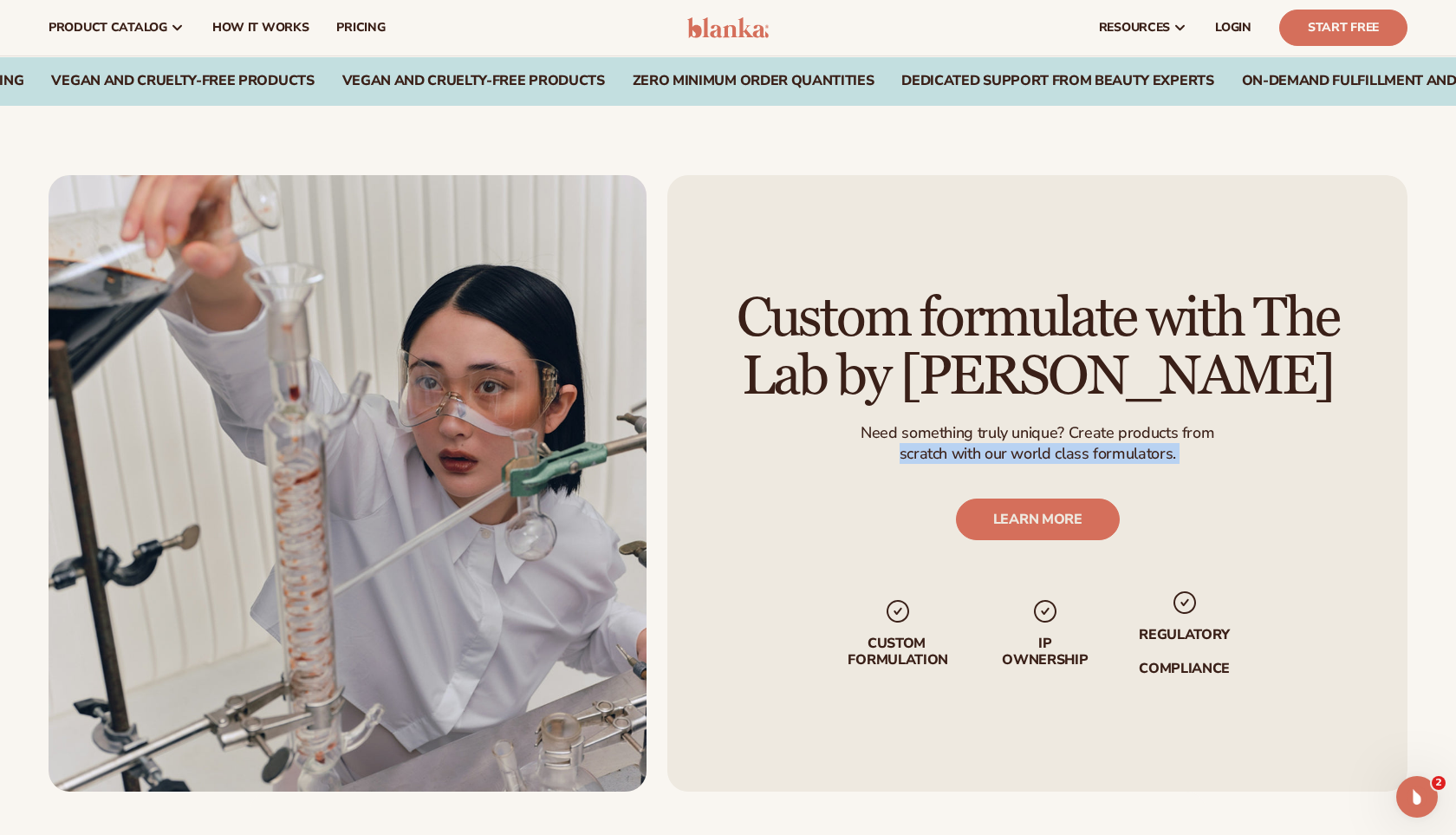
click at [1151, 456] on p "scratch with our world class formulators." at bounding box center [1037, 454] width 354 height 20
click at [1072, 435] on p "Need something truly unique? Create products from" at bounding box center [1037, 433] width 354 height 20
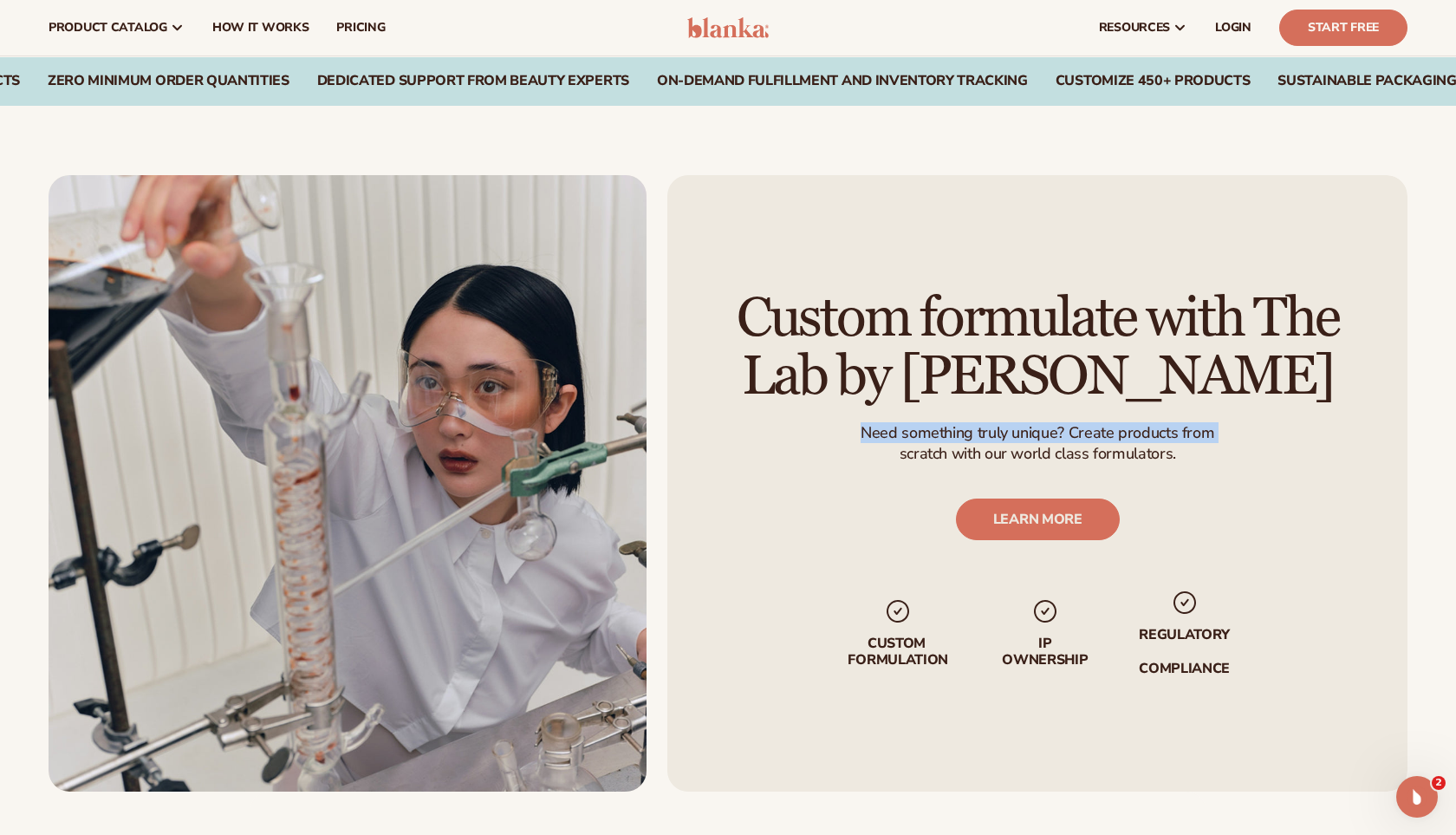
click at [1016, 334] on h2 "Custom formulate with The Lab by [PERSON_NAME]" at bounding box center [1037, 348] width 643 height 116
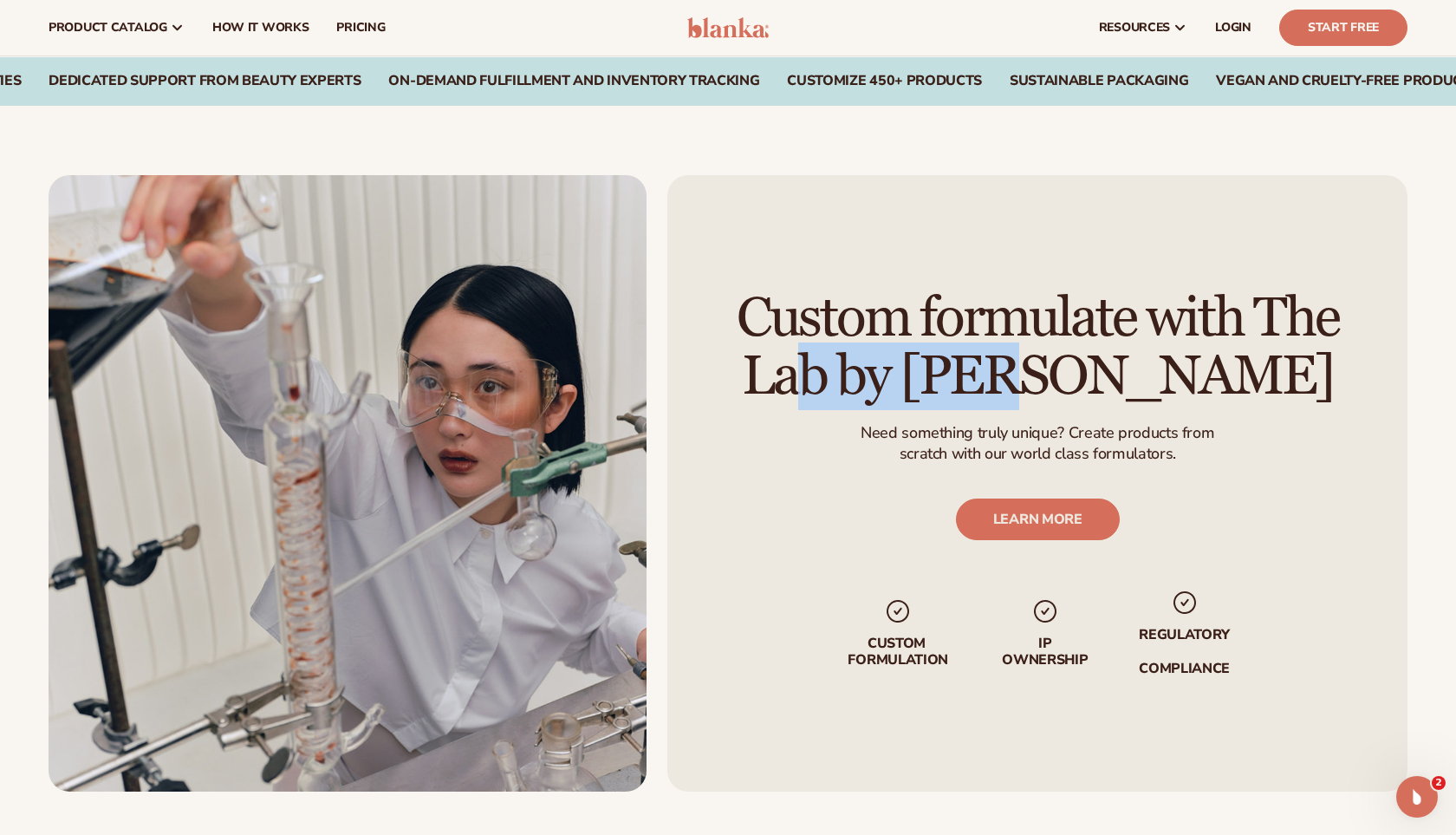
click at [1016, 334] on h2 "Custom formulate with The Lab by [PERSON_NAME]" at bounding box center [1037, 348] width 643 height 116
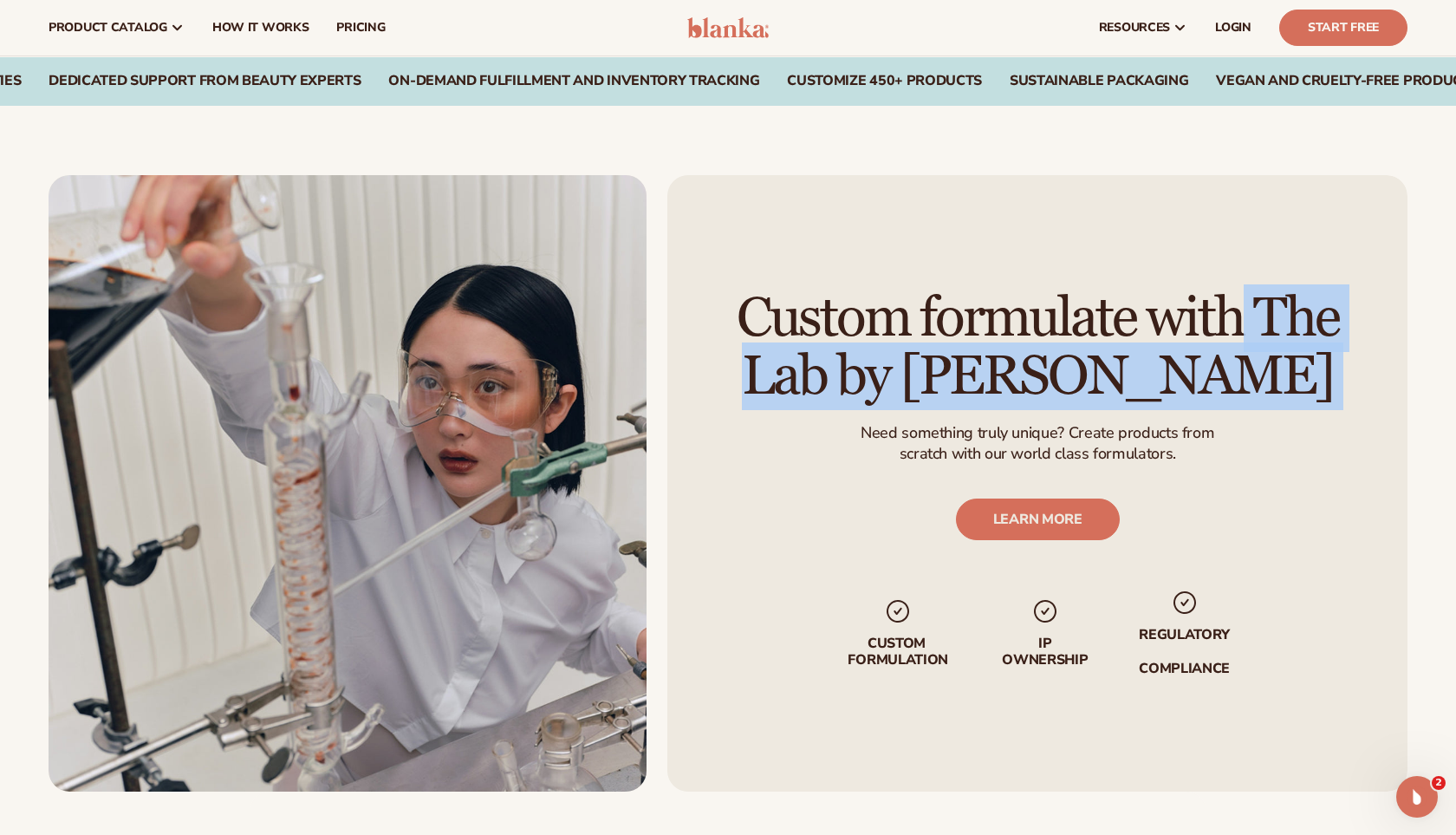
click at [1016, 334] on h2 "Custom formulate with The Lab by [PERSON_NAME]" at bounding box center [1037, 348] width 643 height 116
click at [1022, 443] on p "Need something truly unique? Create products from" at bounding box center [1037, 433] width 354 height 20
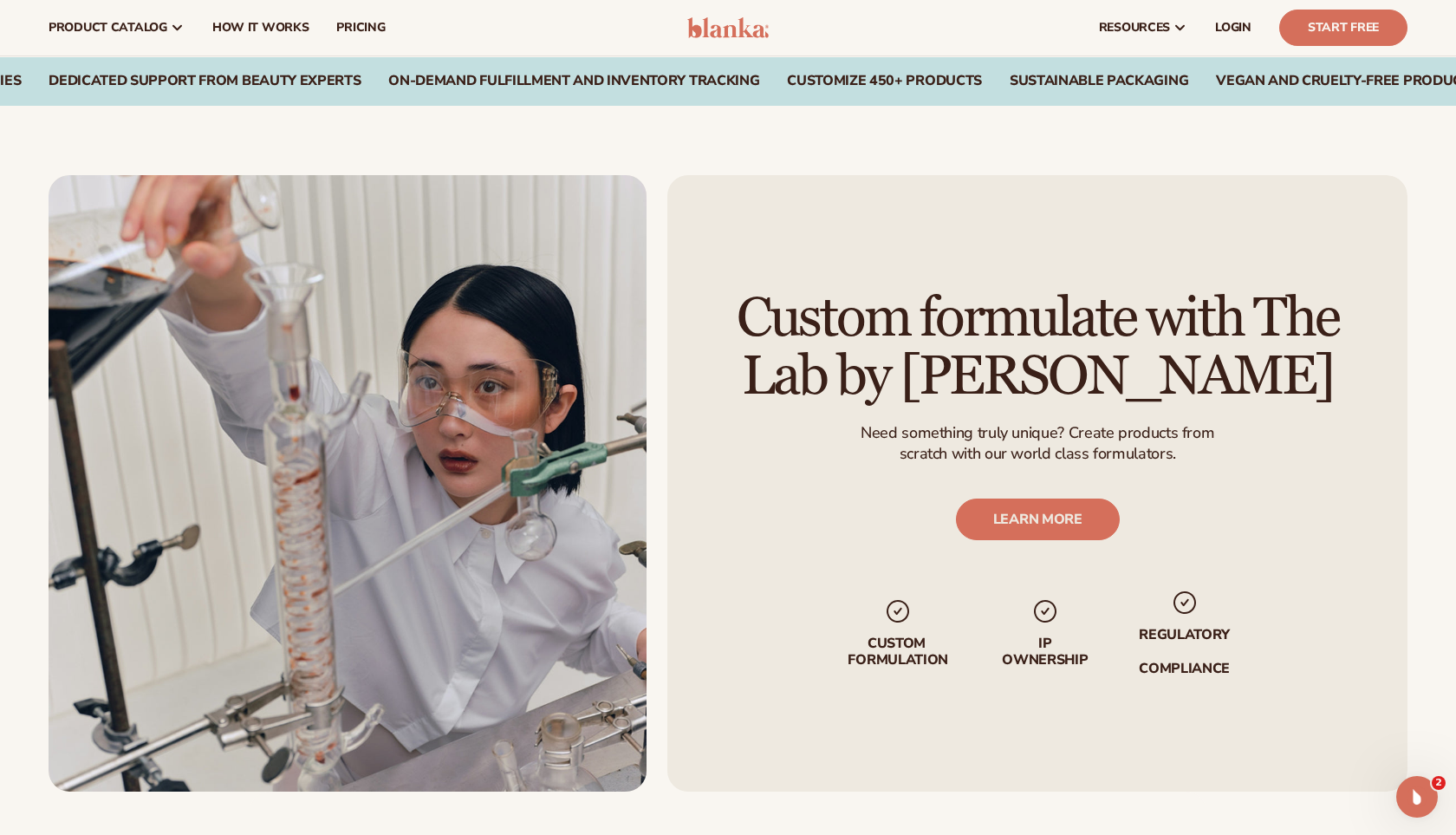
click at [1022, 443] on p "Need something truly unique? Create products from" at bounding box center [1037, 433] width 354 height 20
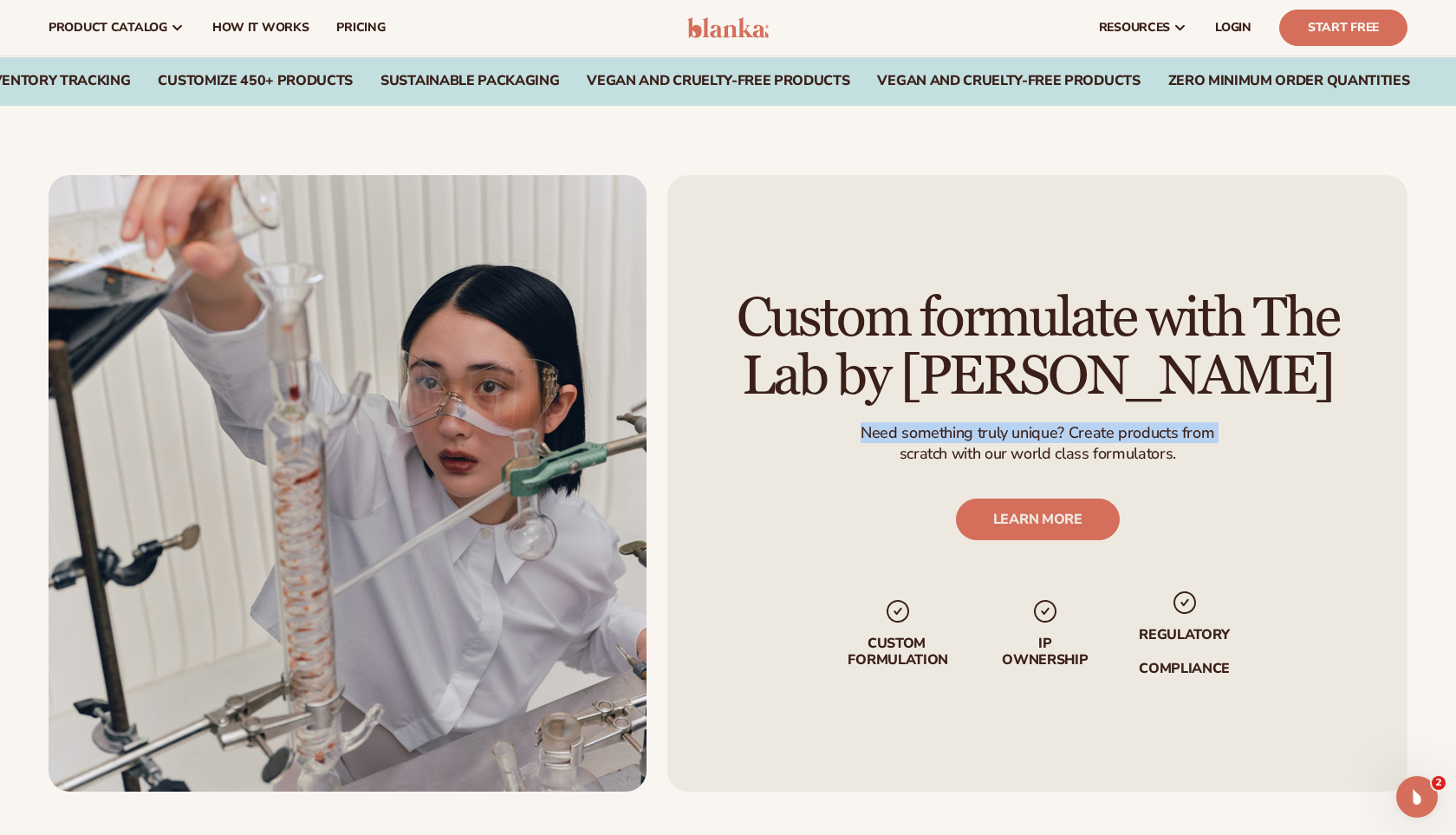
click at [1015, 464] on p "scratch with our world class formulators." at bounding box center [1037, 454] width 354 height 20
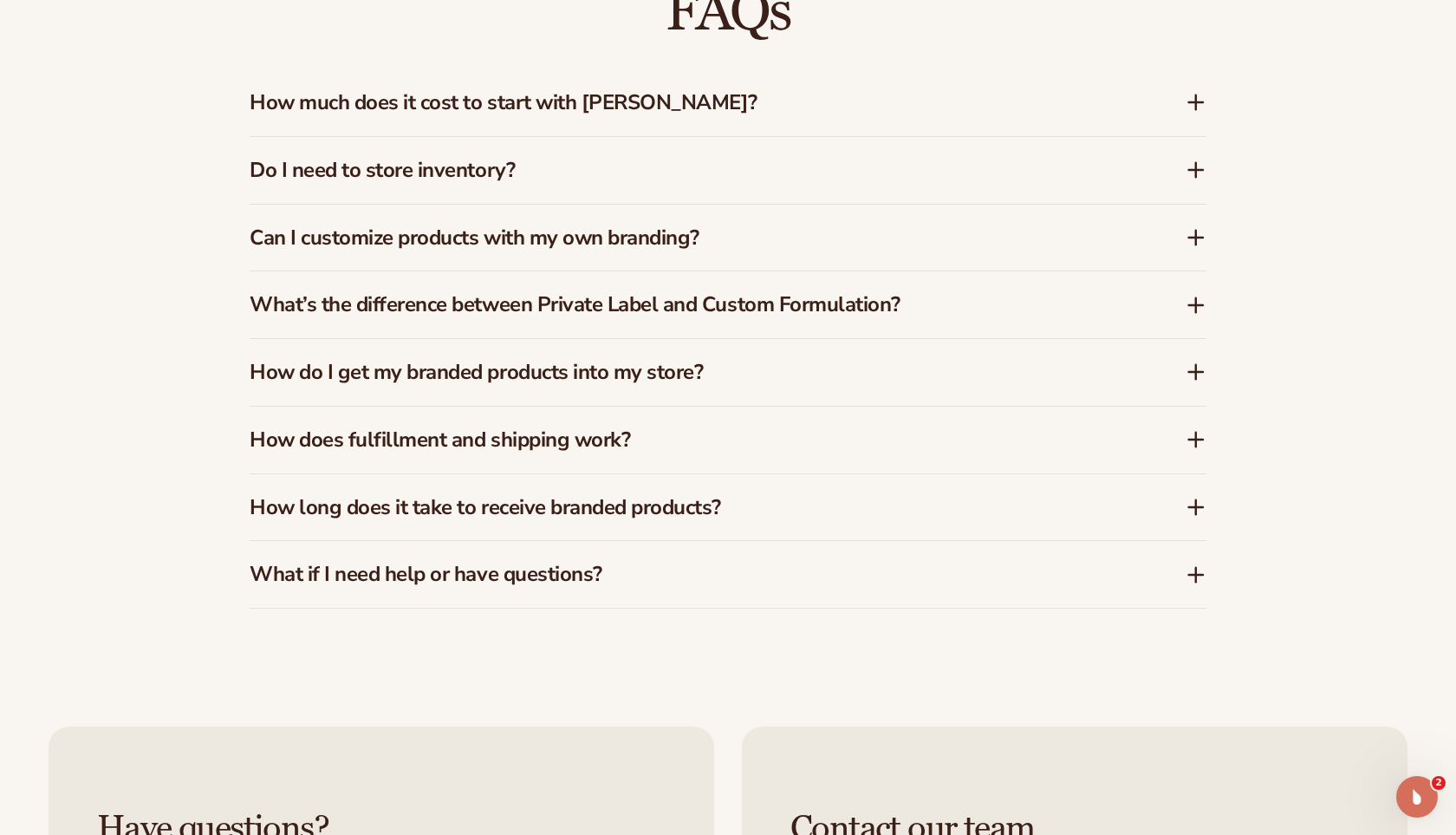
scroll to position [2704, 0]
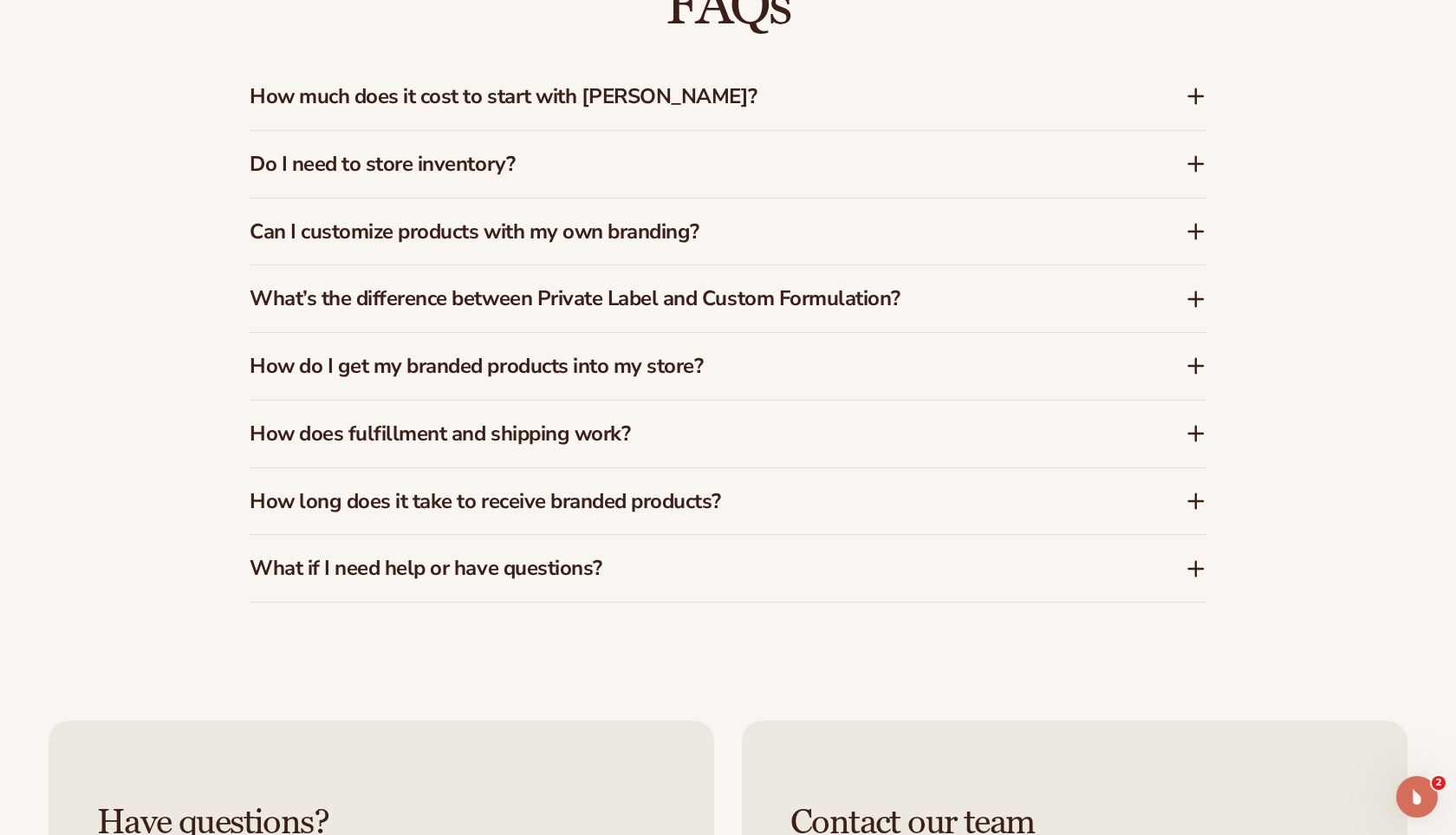
click at [377, 90] on h3 "How much does it cost to start with Blanka?" at bounding box center [691, 97] width 884 height 25
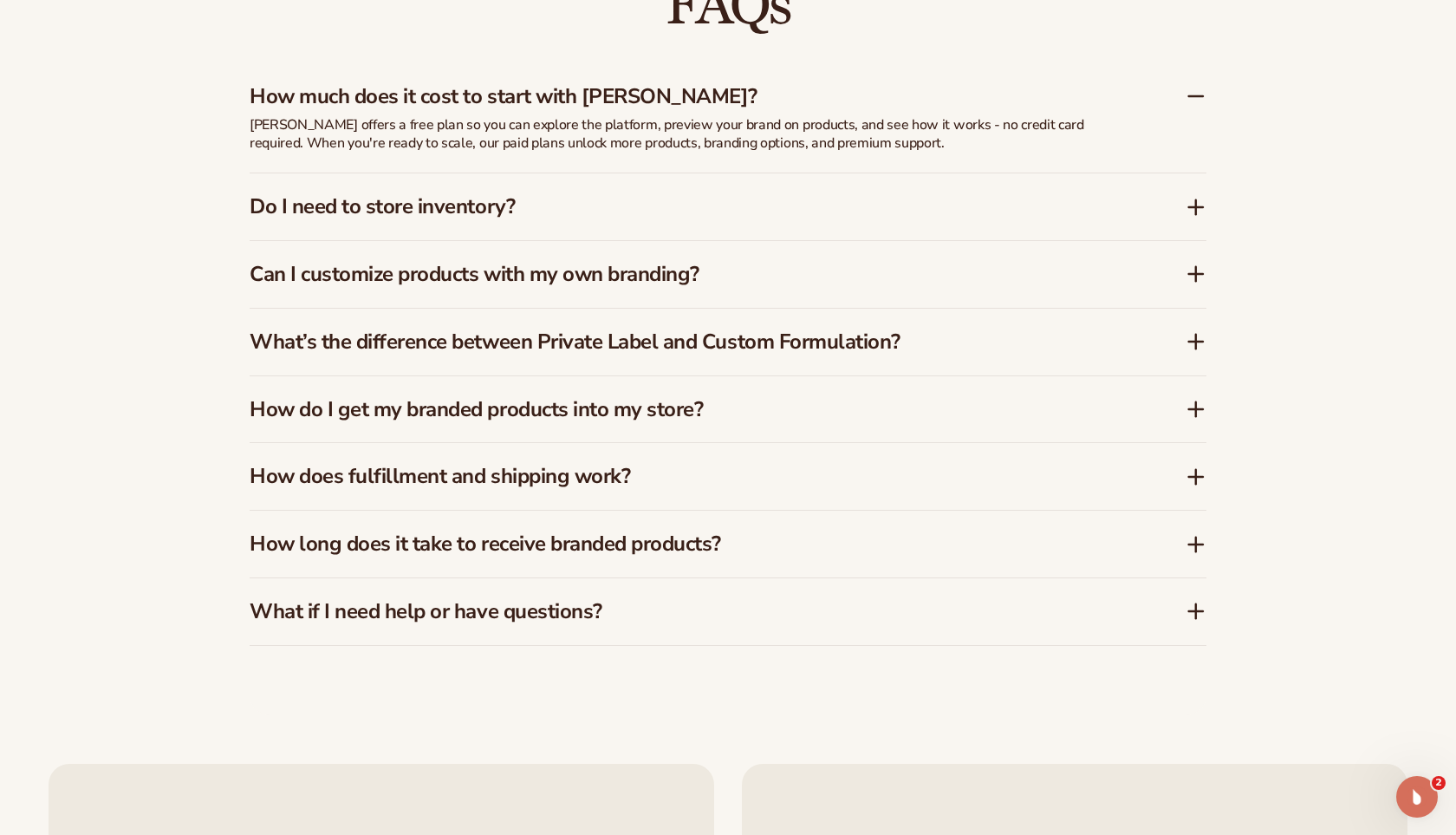
click at [619, 138] on p "Blanka offers a free plan so you can explore the platform, preview your brand o…" at bounding box center [683, 133] width 867 height 36
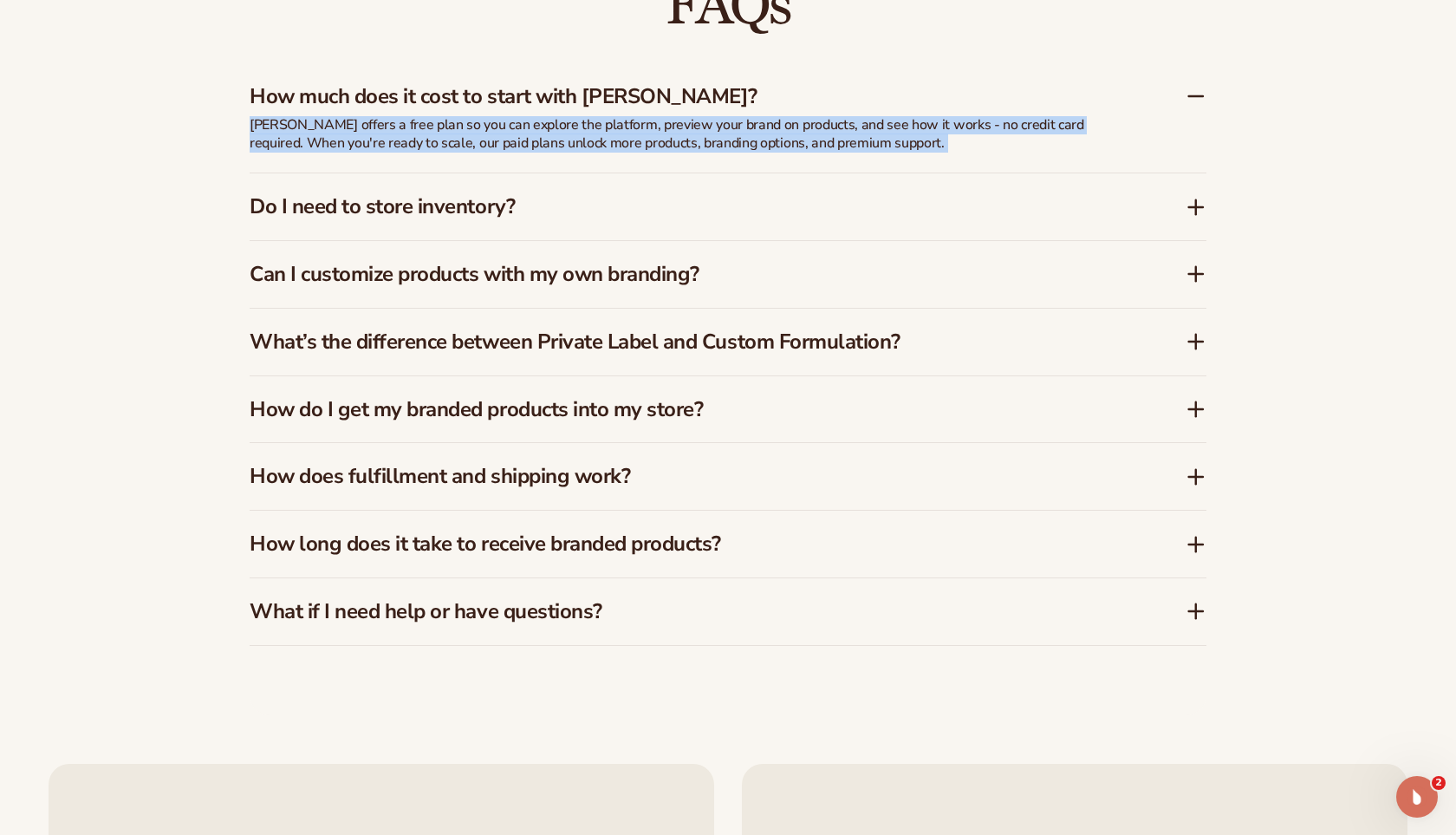
click at [619, 138] on p "Blanka offers a free plan so you can explore the platform, preview your brand o…" at bounding box center [683, 133] width 867 height 36
click at [548, 88] on h3 "How much does it cost to start with Blanka?" at bounding box center [691, 97] width 884 height 25
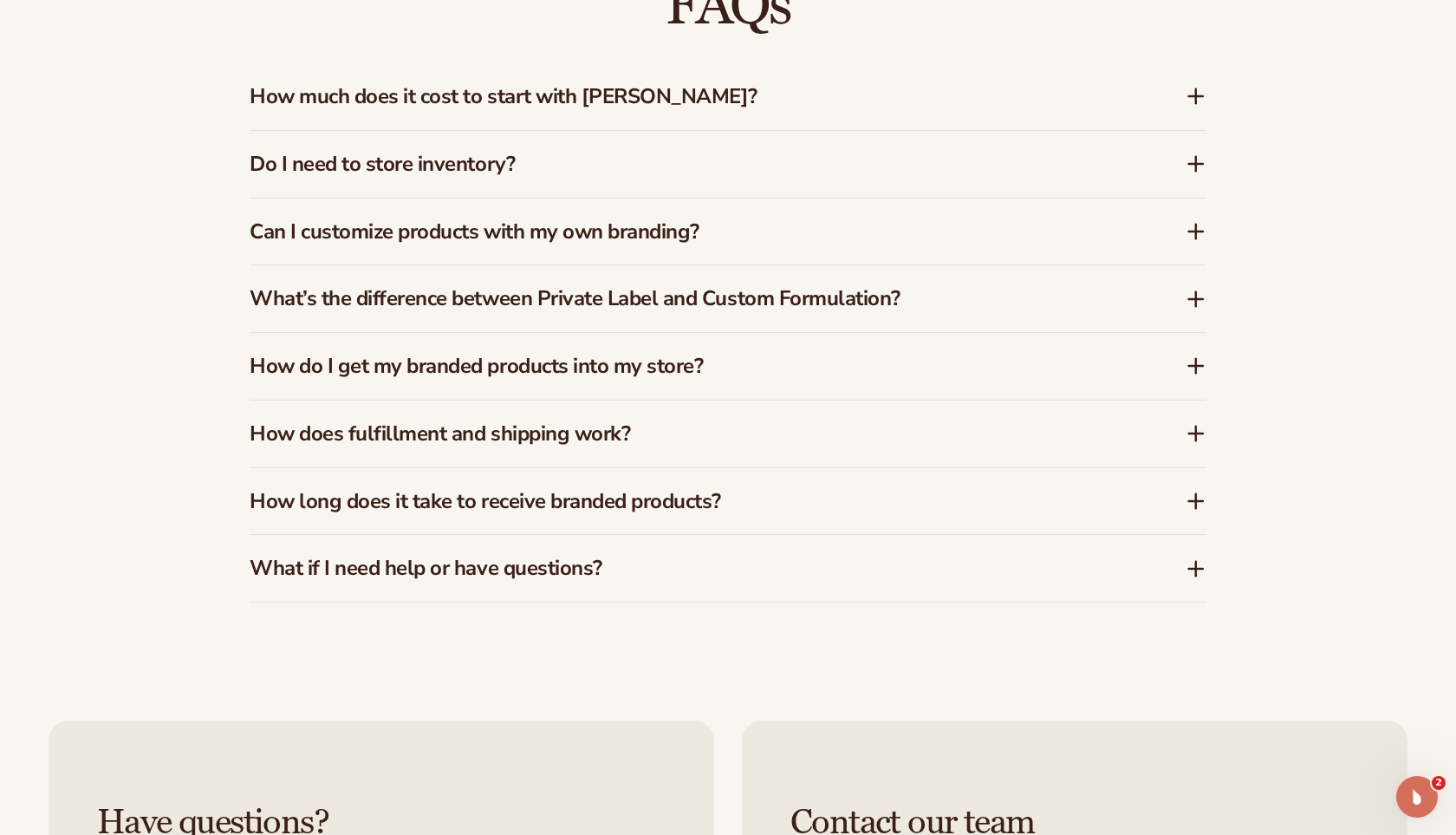
click at [468, 91] on h3 "How much does it cost to start with Blanka?" at bounding box center [691, 97] width 884 height 25
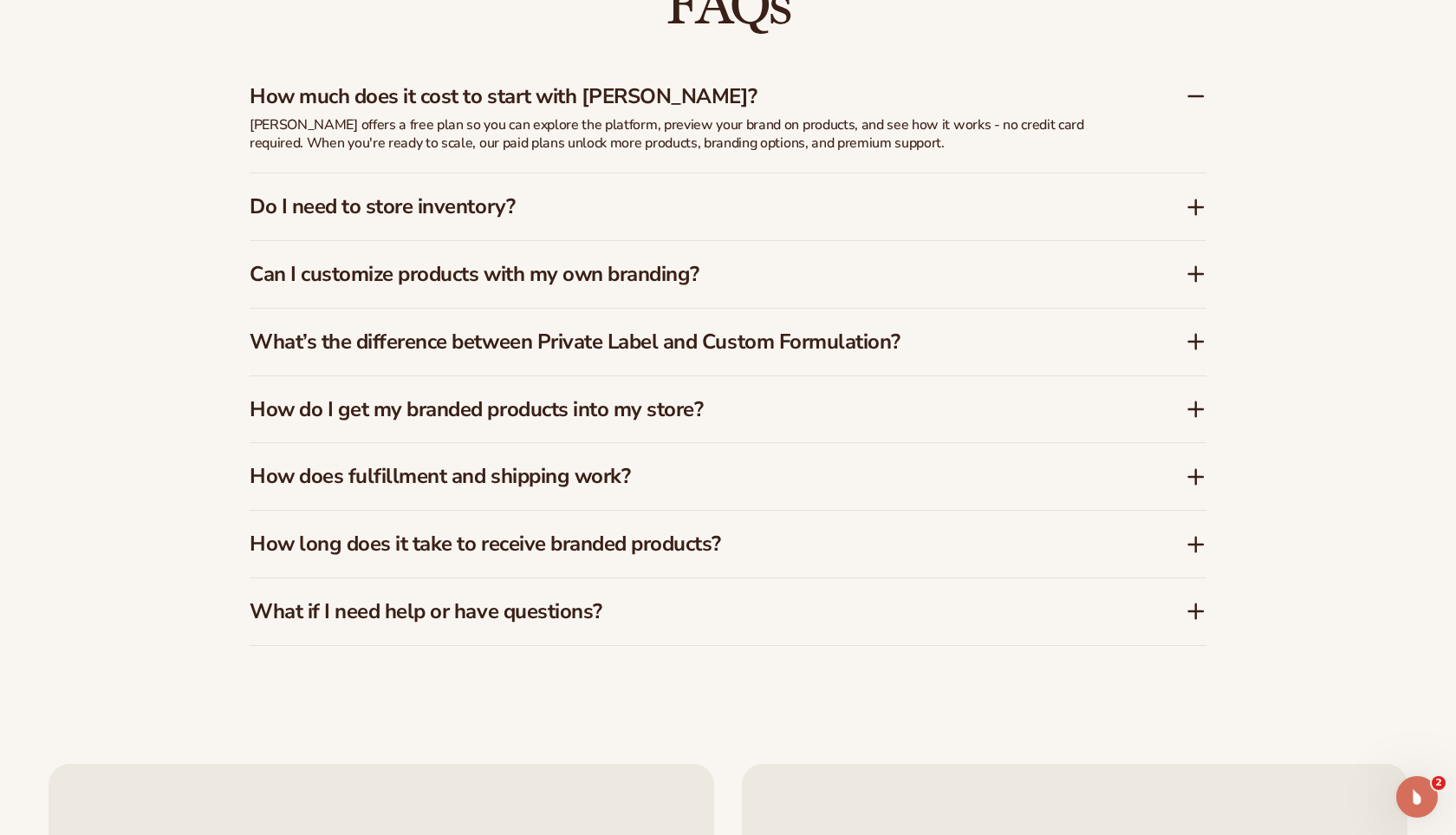
click at [735, 117] on p "Blanka offers a free plan so you can explore the platform, preview your brand o…" at bounding box center [683, 133] width 867 height 36
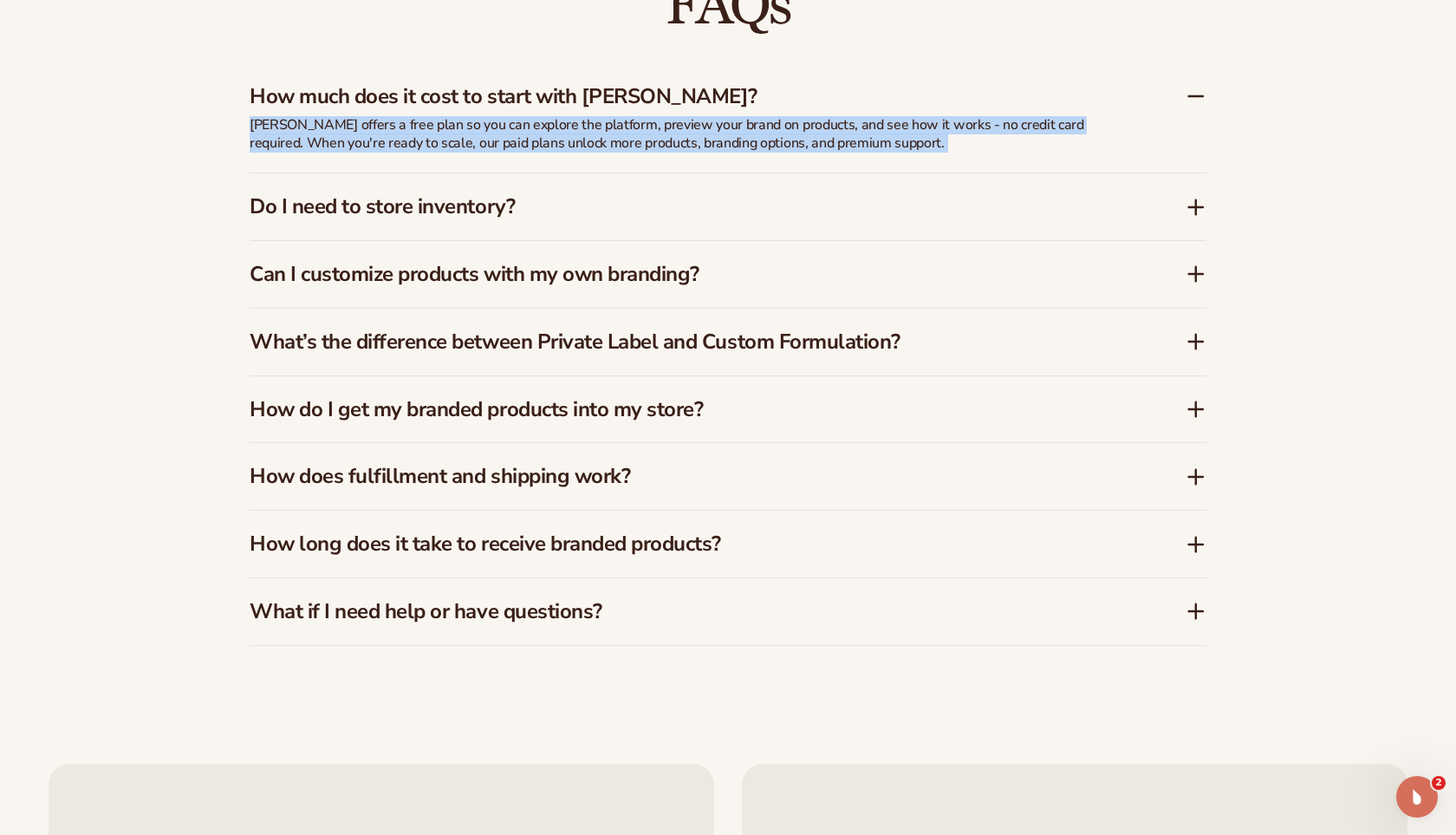
click at [648, 91] on h3 "How much does it cost to start with Blanka?" at bounding box center [691, 97] width 884 height 25
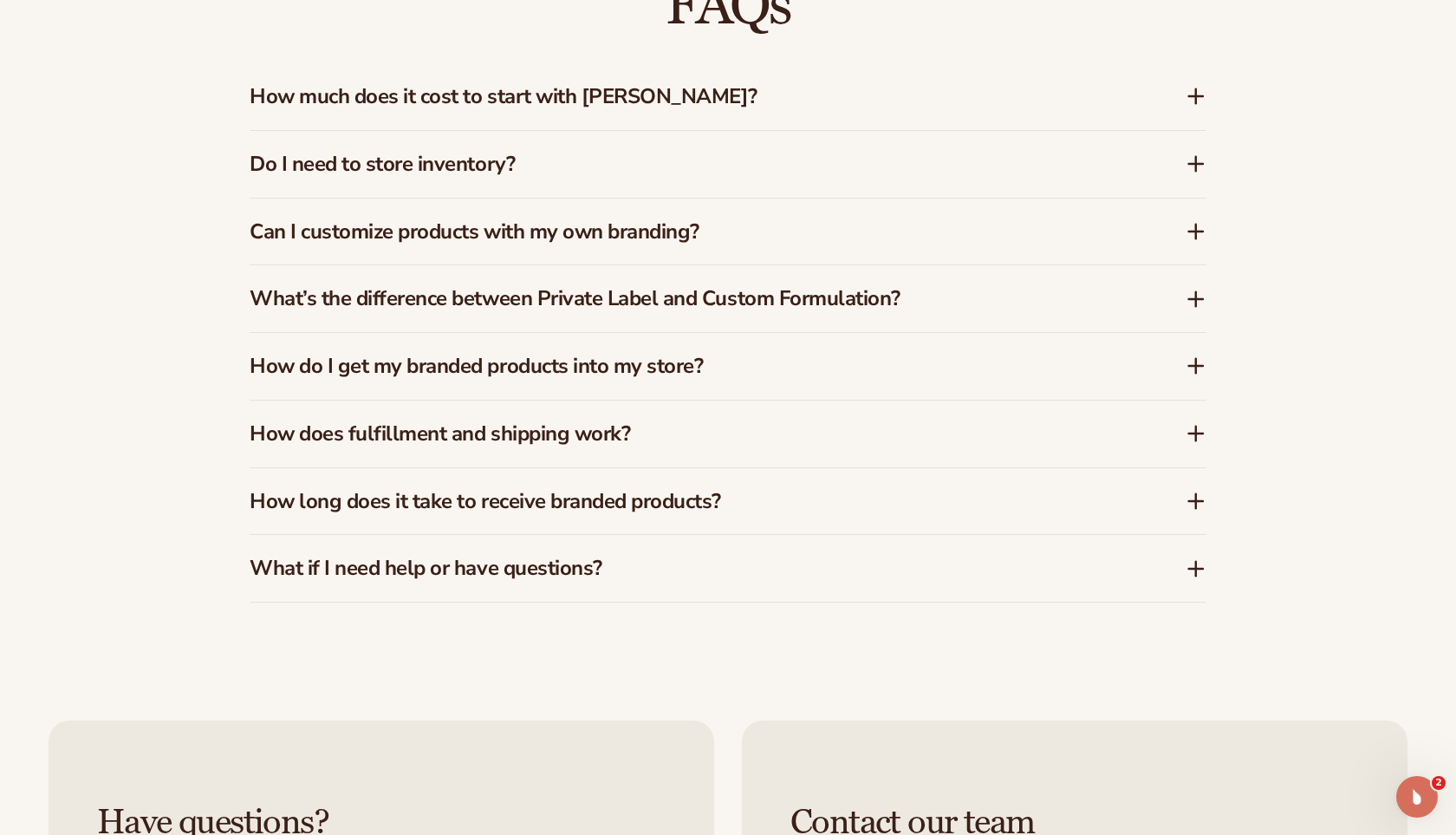
click at [1193, 95] on icon at bounding box center [1196, 97] width 21 height 21
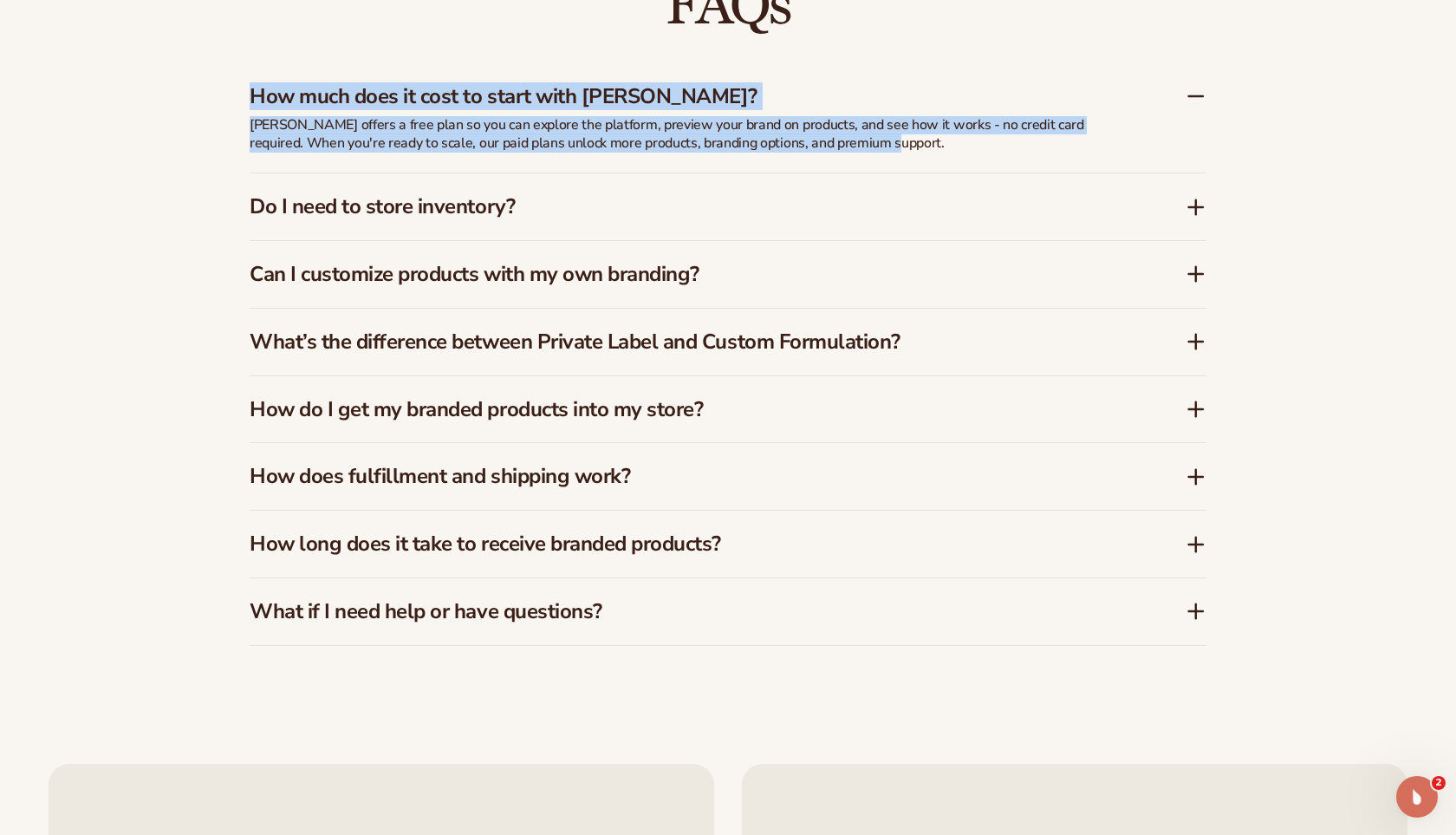
drag, startPoint x: 851, startPoint y: 147, endPoint x: 240, endPoint y: 105, distance: 612.4
click at [240, 105] on div "FAQs How much does it cost to start with Blanka? Blanka offers a free plan so y…" at bounding box center [728, 311] width 1054 height 807
click at [1193, 97] on icon at bounding box center [1196, 97] width 14 height 0
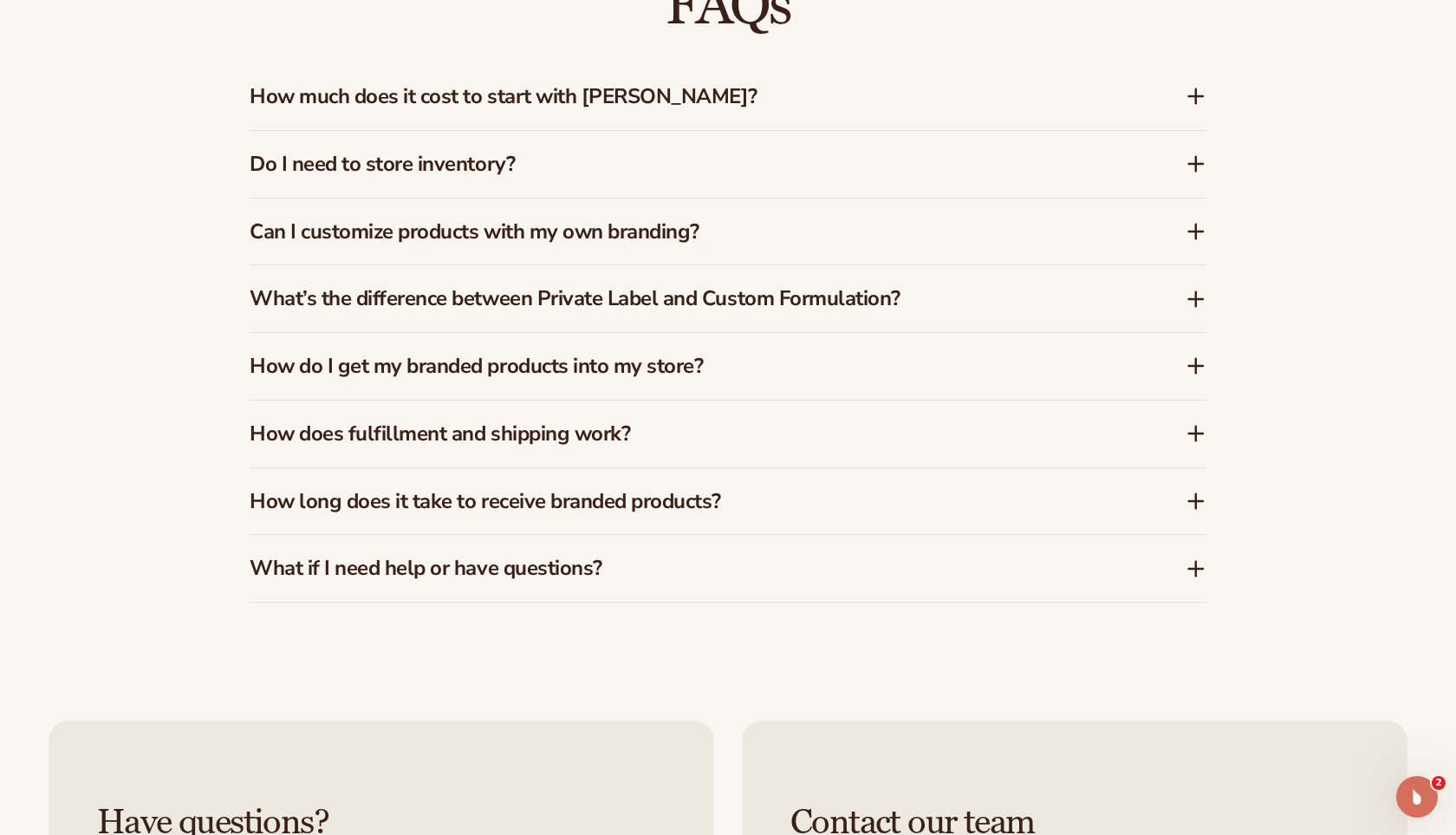
click at [1194, 232] on icon at bounding box center [1196, 232] width 14 height 0
